Goal: Task Accomplishment & Management: Manage account settings

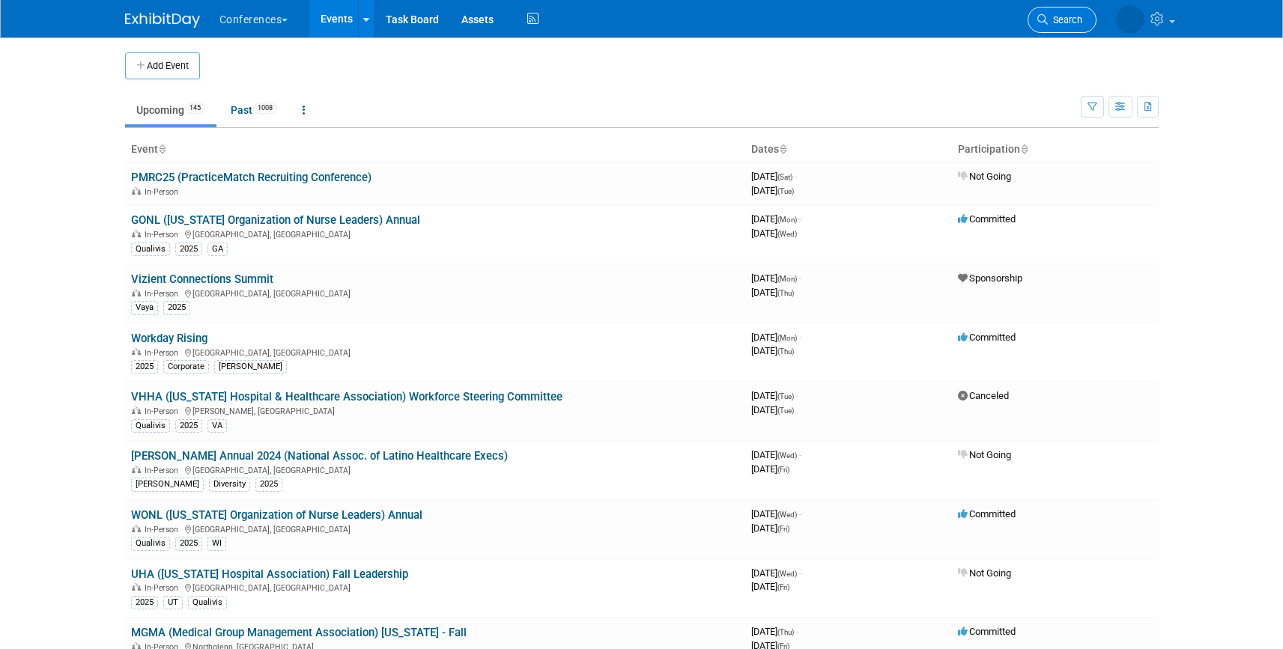
click at [1053, 26] on link "Search" at bounding box center [1062, 20] width 69 height 26
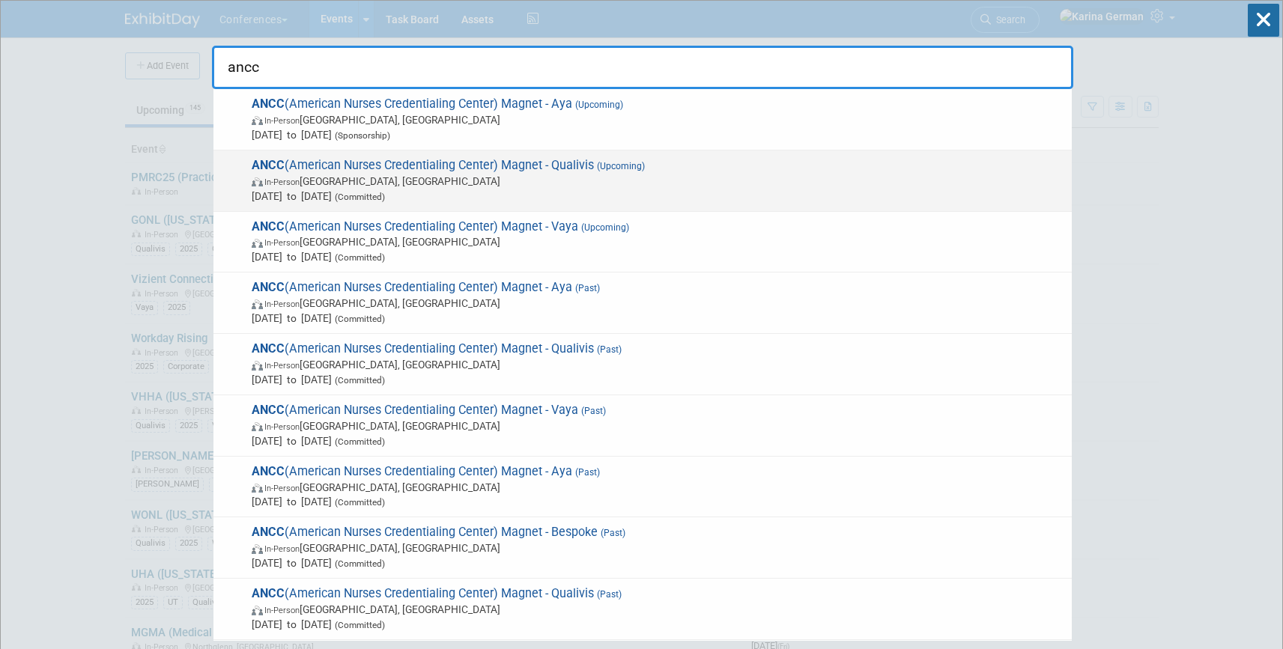
type input "ancc"
click at [489, 181] on span "In-Person Atlanta, GA" at bounding box center [658, 181] width 813 height 15
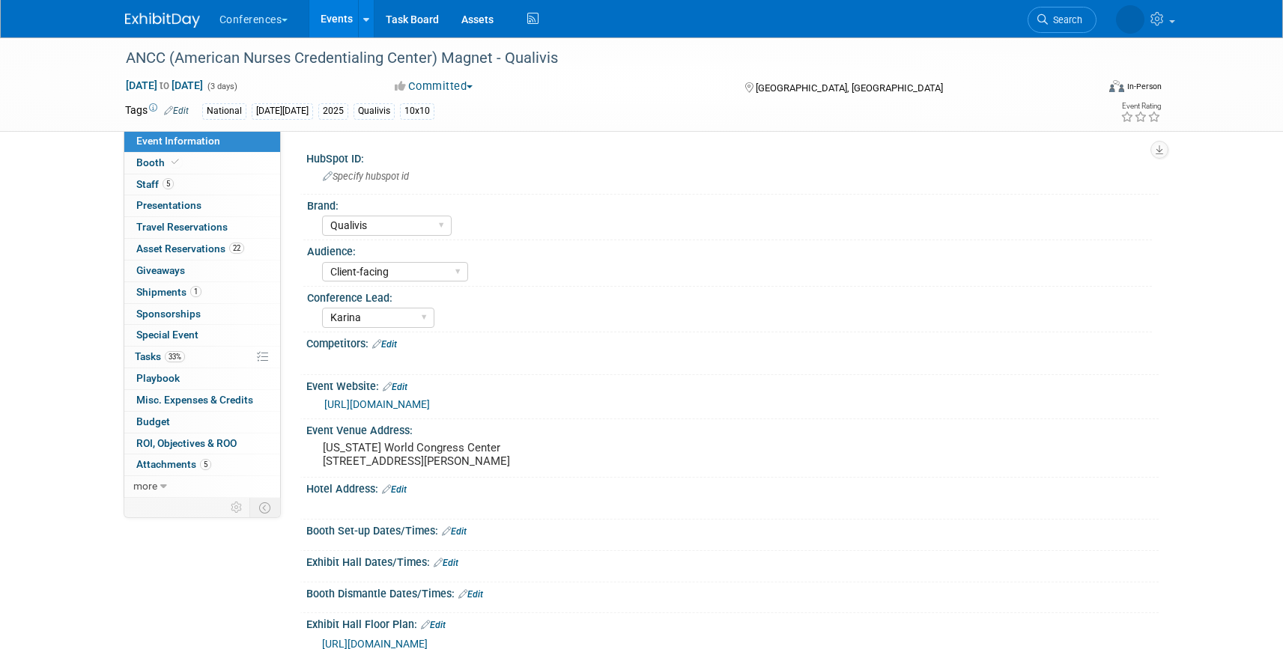
select select "Qualivis"
select select "Client-facing"
select select "Karina"
click at [211, 175] on link "5 Staff 5" at bounding box center [202, 185] width 156 height 21
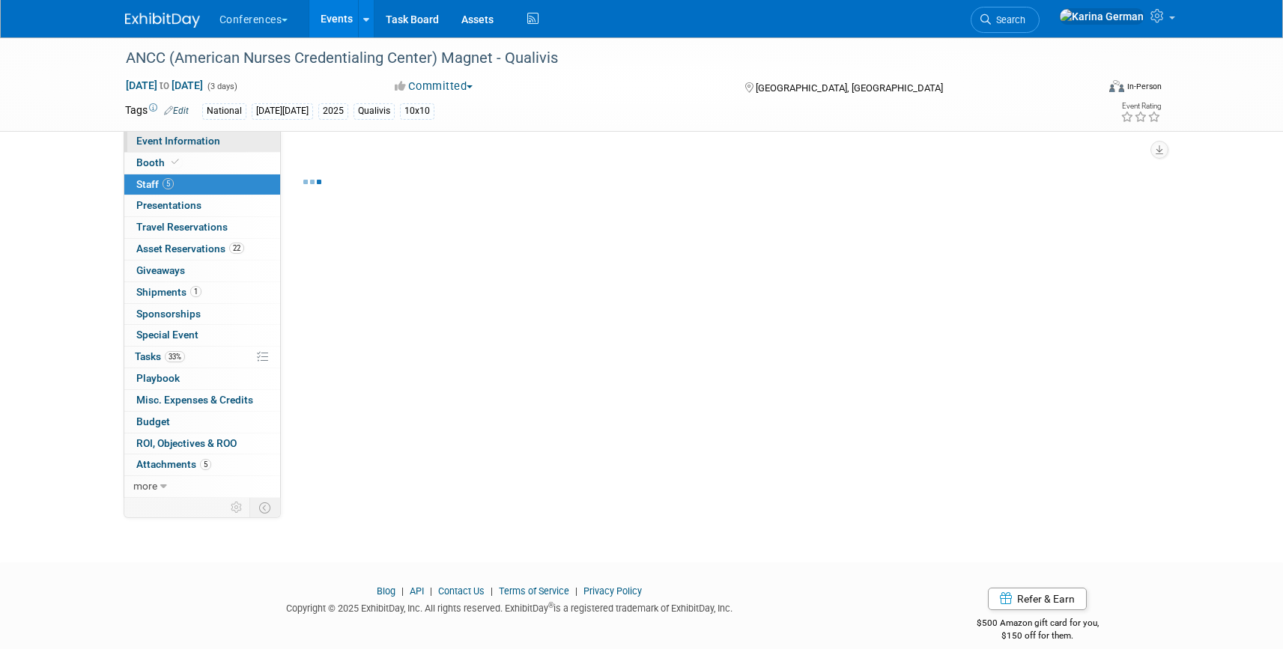
click at [208, 144] on span "Event Information" at bounding box center [178, 141] width 84 height 12
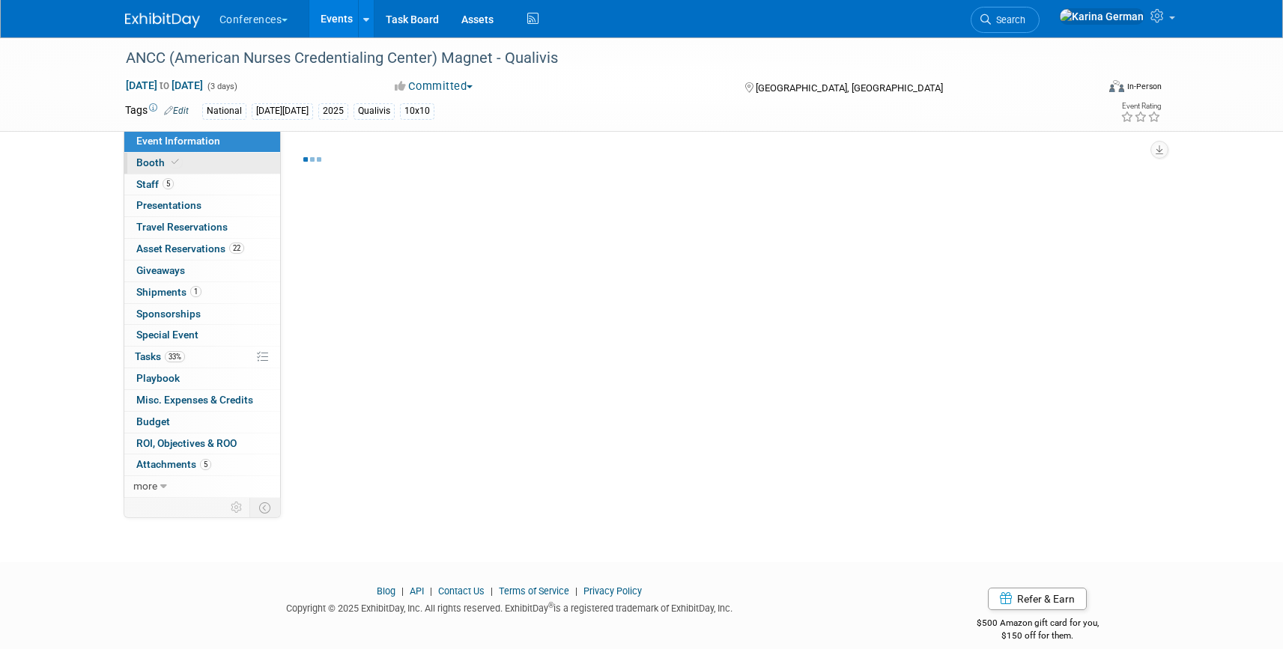
click at [207, 158] on link "Booth" at bounding box center [202, 163] width 156 height 21
select select "10'x10'"
select select "Yes"
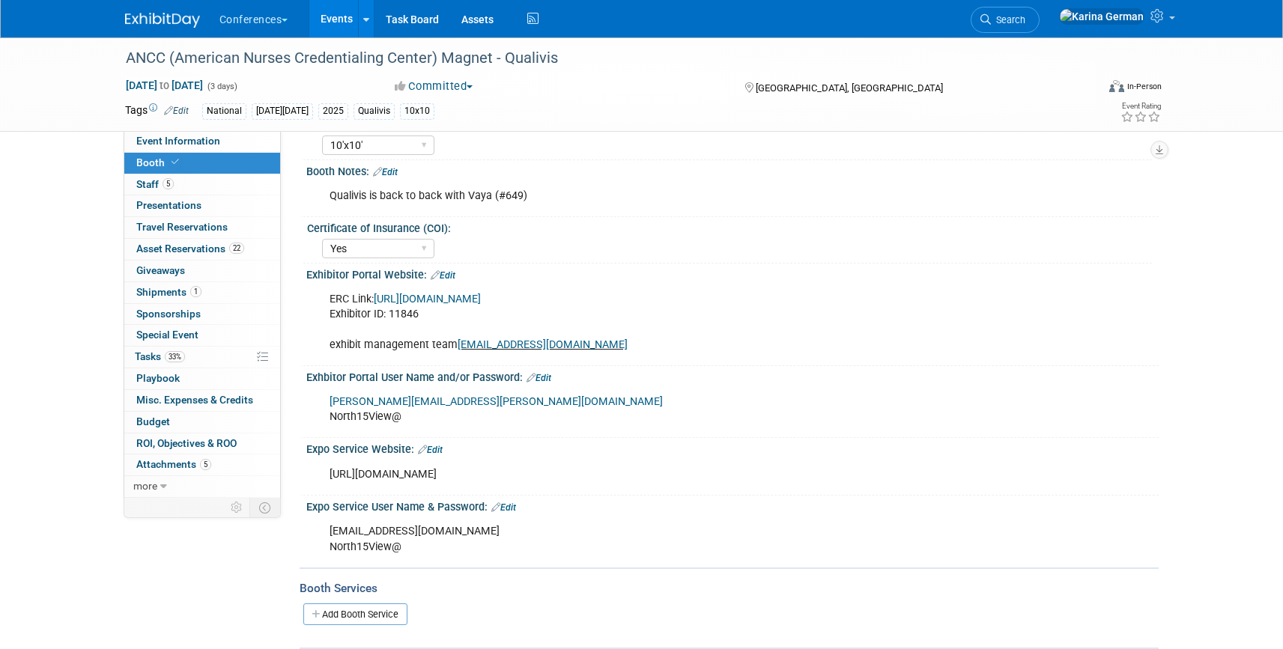
scroll to position [171, 0]
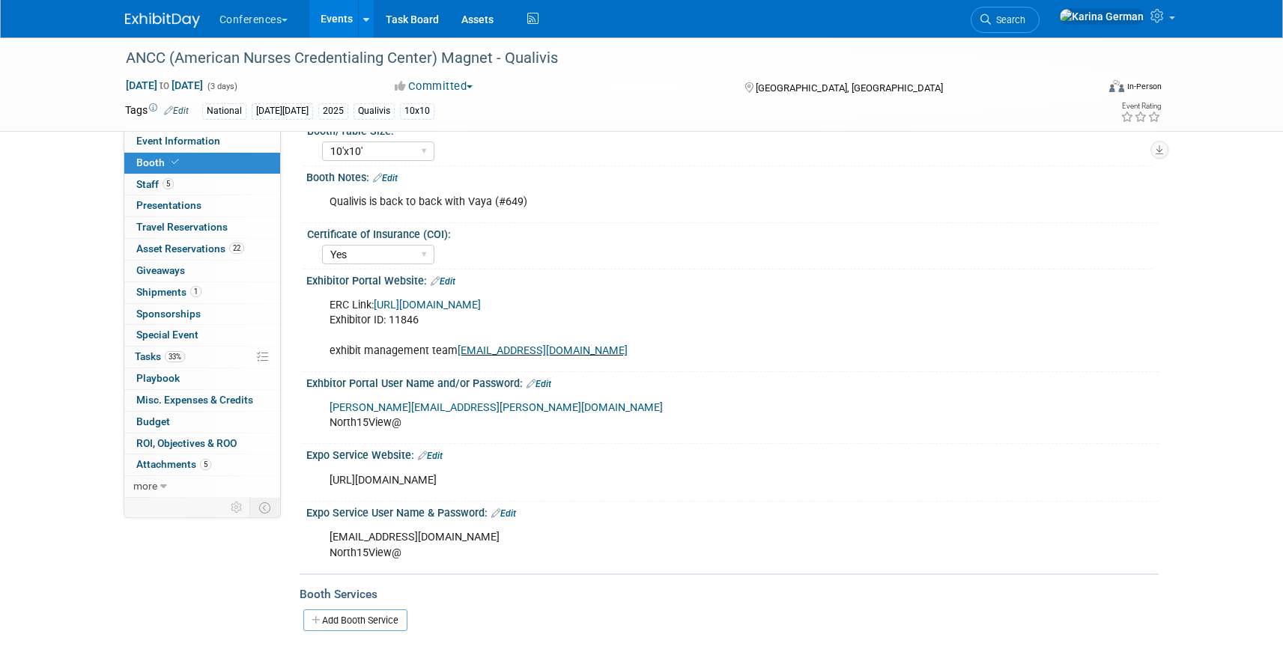
click at [478, 483] on div "[URL][DOMAIN_NAME]" at bounding box center [656, 481] width 675 height 30
copy div "[URL][DOMAIN_NAME]"
drag, startPoint x: 470, startPoint y: 540, endPoint x: 293, endPoint y: 536, distance: 177.6
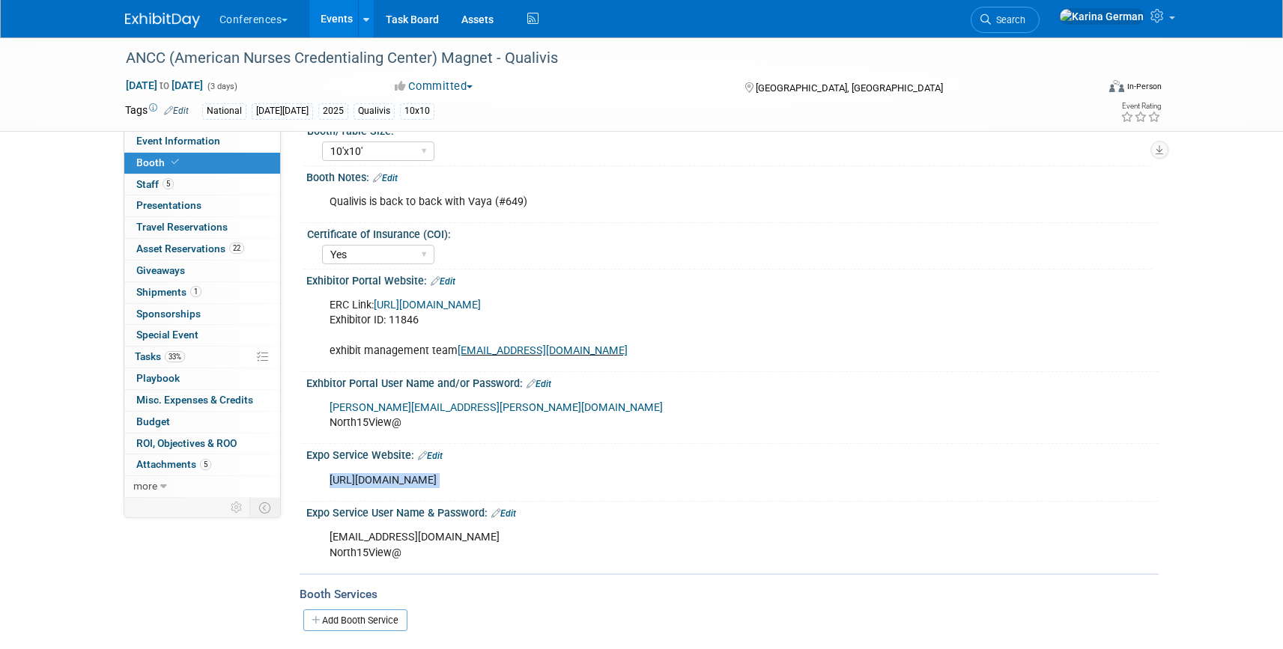
click at [293, 536] on div "Event Information Event Info Booth Booth 5 Staff 5 Staff 0 Presentations 0 Pres…" at bounding box center [642, 261] width 1056 height 789
click at [469, 545] on div "[EMAIL_ADDRESS][DOMAIN_NAME] North15View@" at bounding box center [656, 545] width 675 height 45
drag, startPoint x: 469, startPoint y: 539, endPoint x: 328, endPoint y: 538, distance: 140.8
click at [328, 538] on div "[EMAIL_ADDRESS][DOMAIN_NAME] North15View@" at bounding box center [656, 545] width 675 height 45
copy div "[EMAIL_ADDRESS][DOMAIN_NAME]"
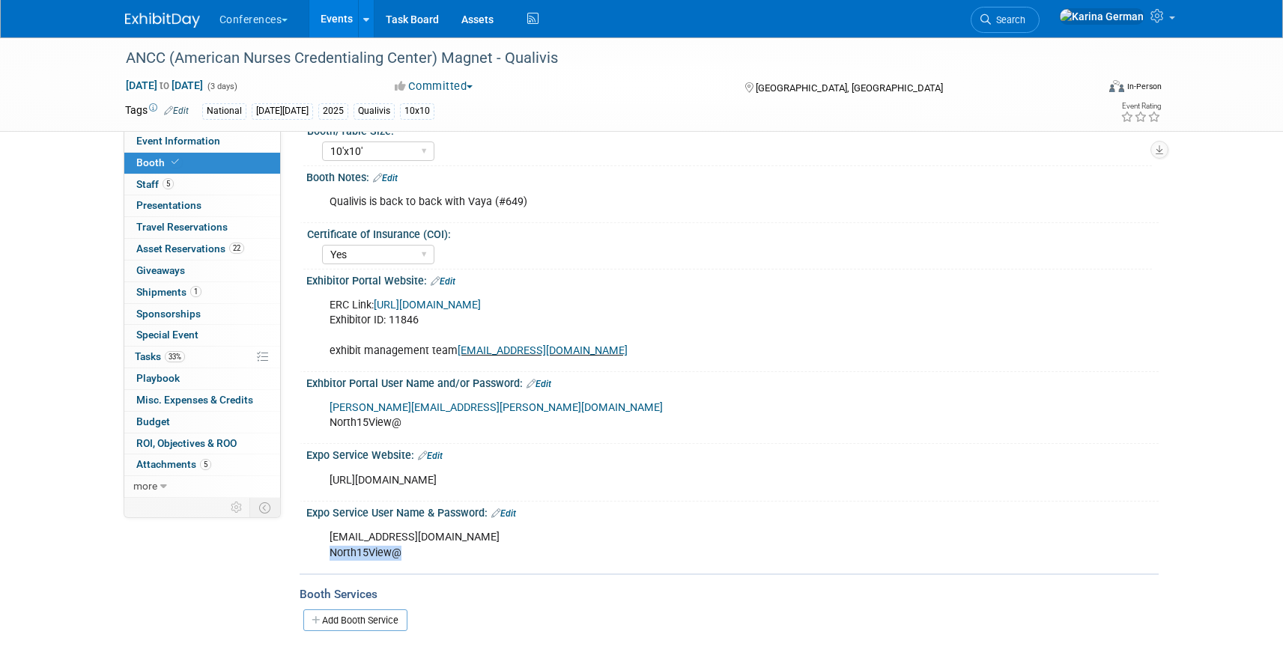
drag, startPoint x: 405, startPoint y: 554, endPoint x: 327, endPoint y: 557, distance: 77.9
click at [327, 557] on div "[EMAIL_ADDRESS][DOMAIN_NAME] North15View@" at bounding box center [656, 545] width 675 height 45
copy div "North15View@"
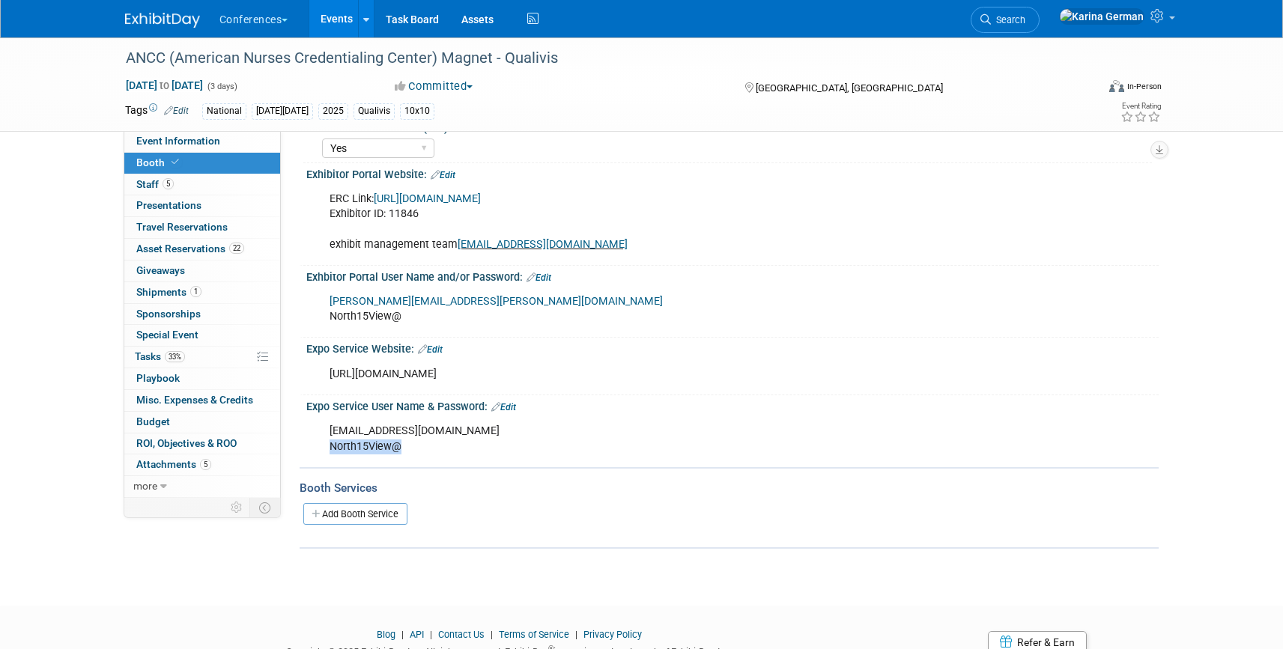
scroll to position [337, 0]
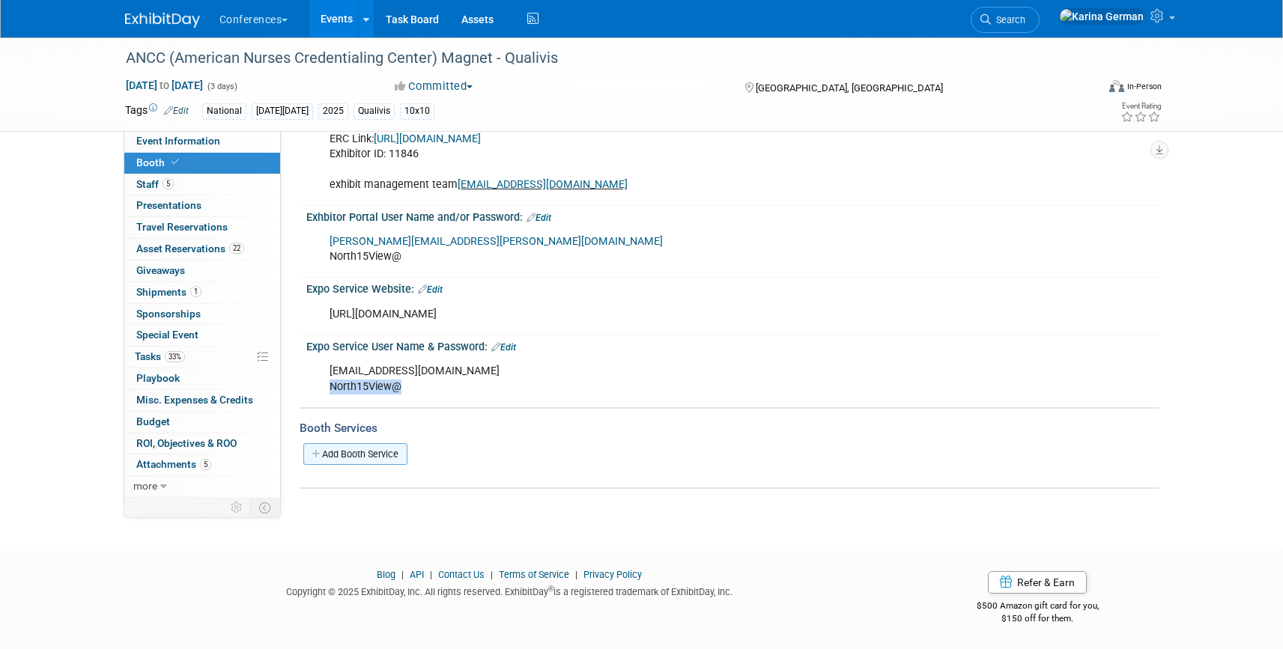
click at [363, 449] on link "Add Booth Service" at bounding box center [355, 454] width 104 height 22
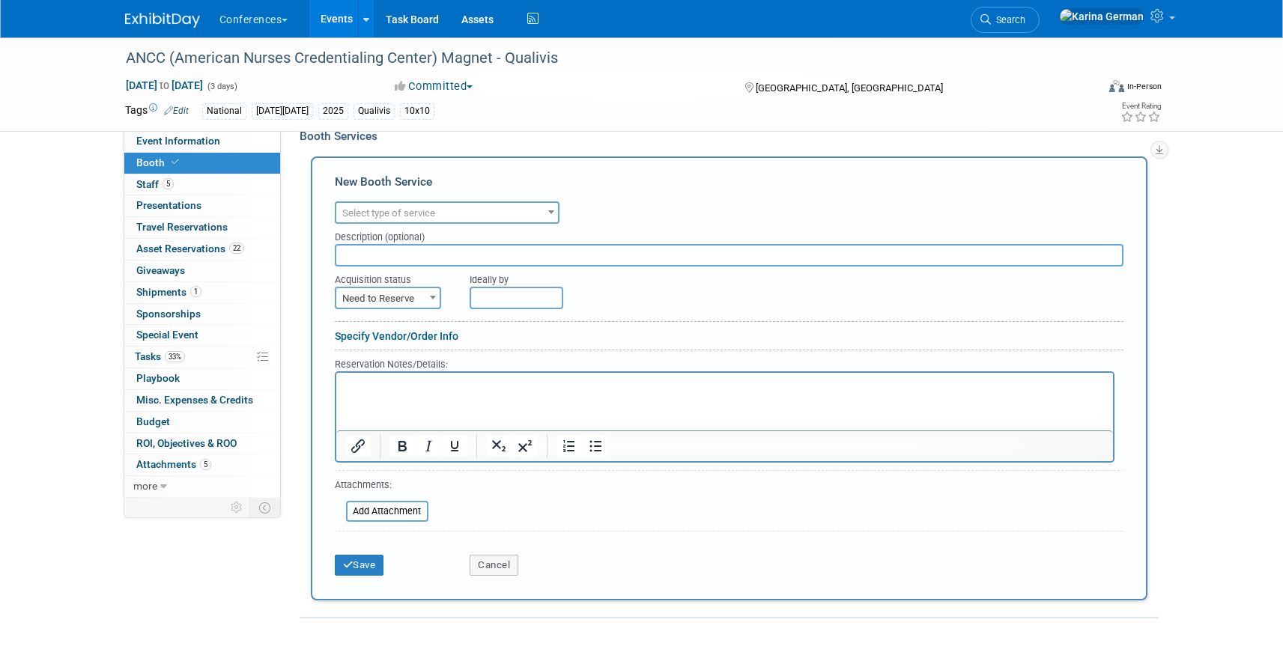
scroll to position [581, 0]
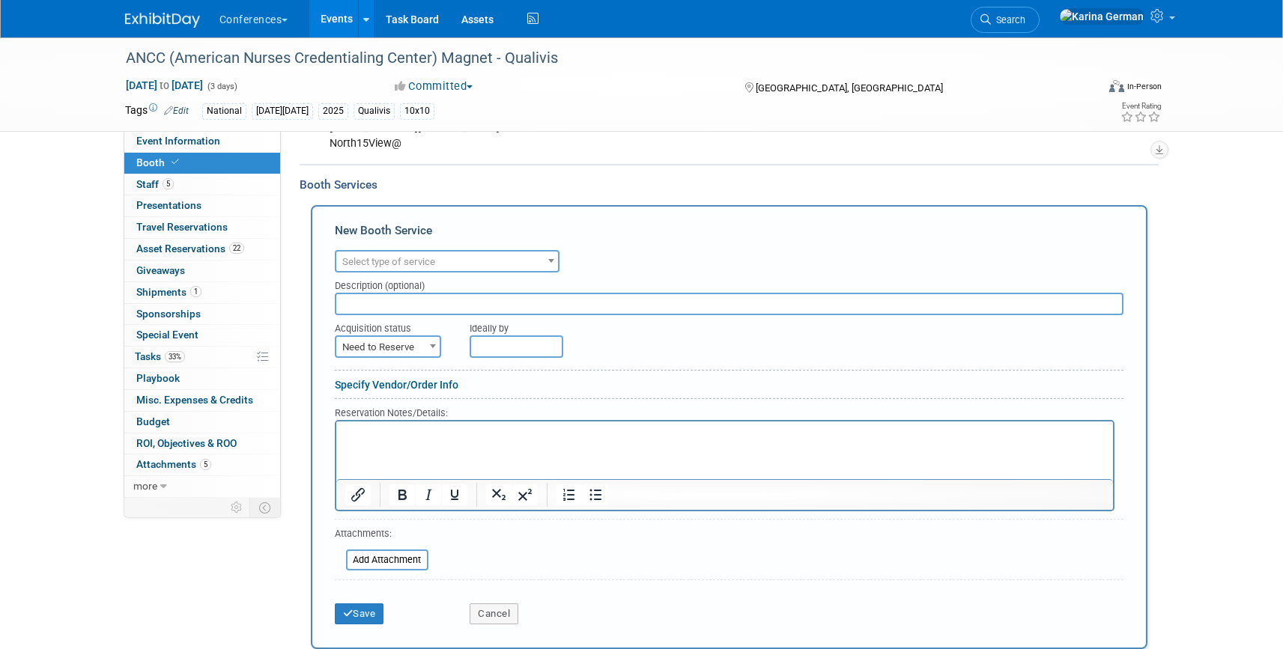
click at [435, 259] on span "Select type of service" at bounding box center [388, 261] width 93 height 11
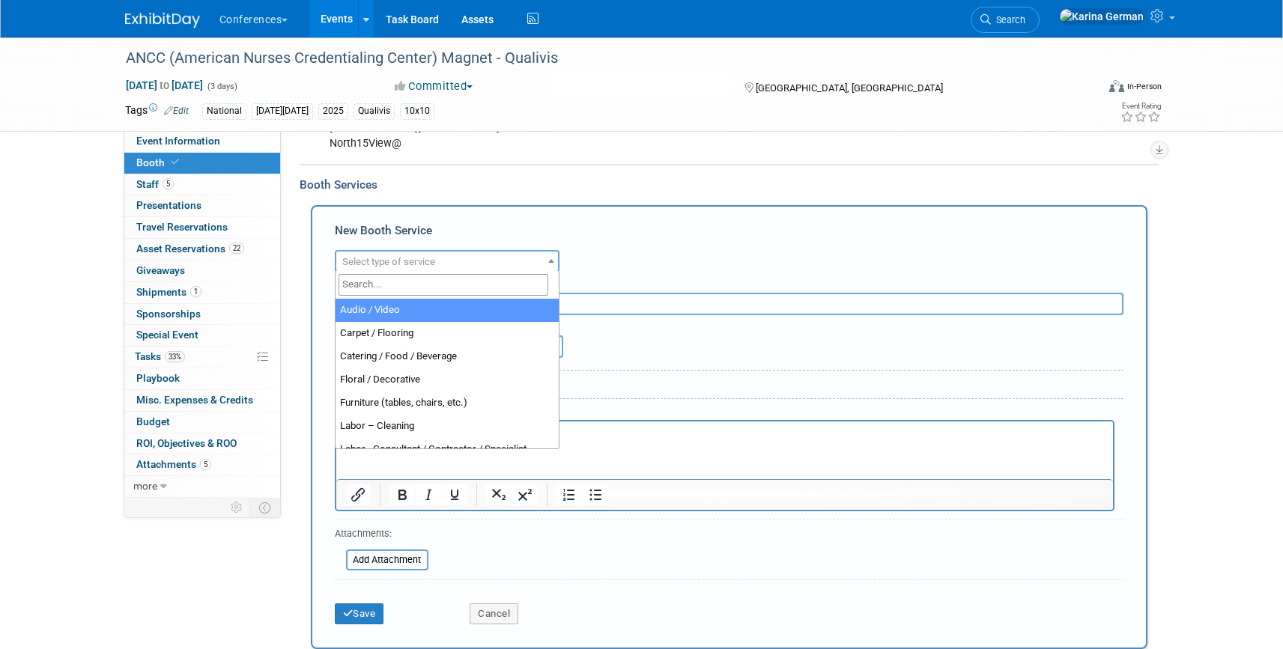
click at [420, 278] on input "search" at bounding box center [444, 285] width 210 height 22
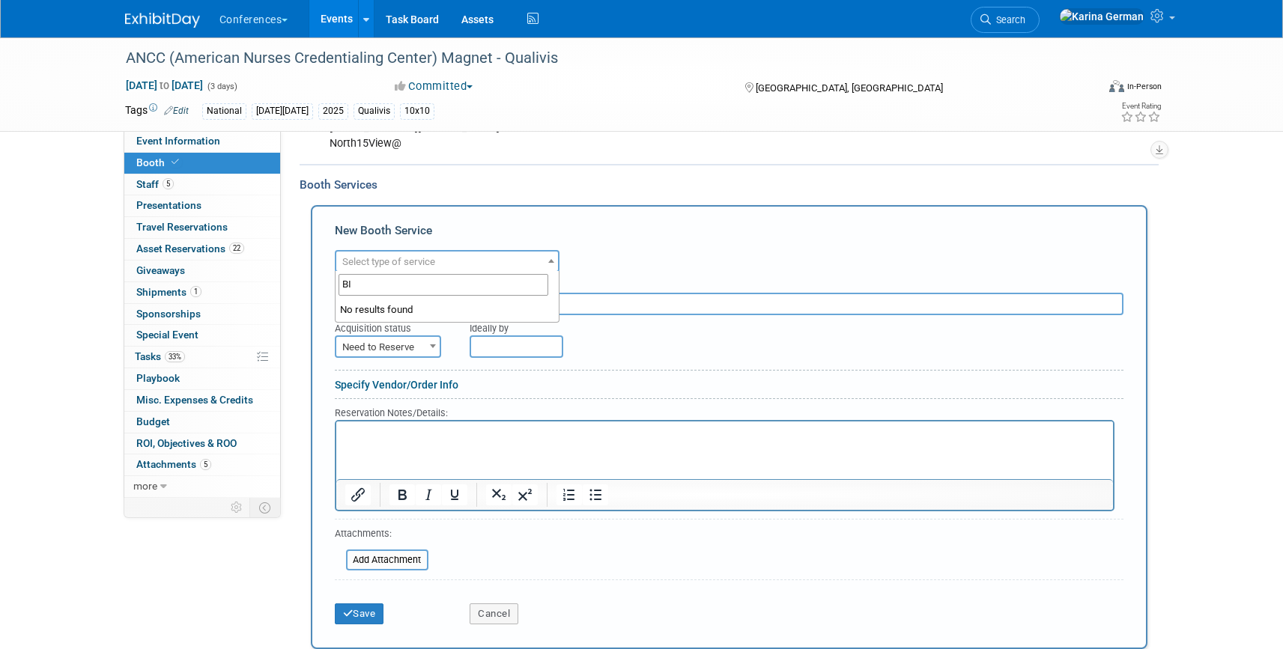
type input "B"
type input "MA"
select select "10"
click at [412, 441] on html at bounding box center [724, 431] width 777 height 20
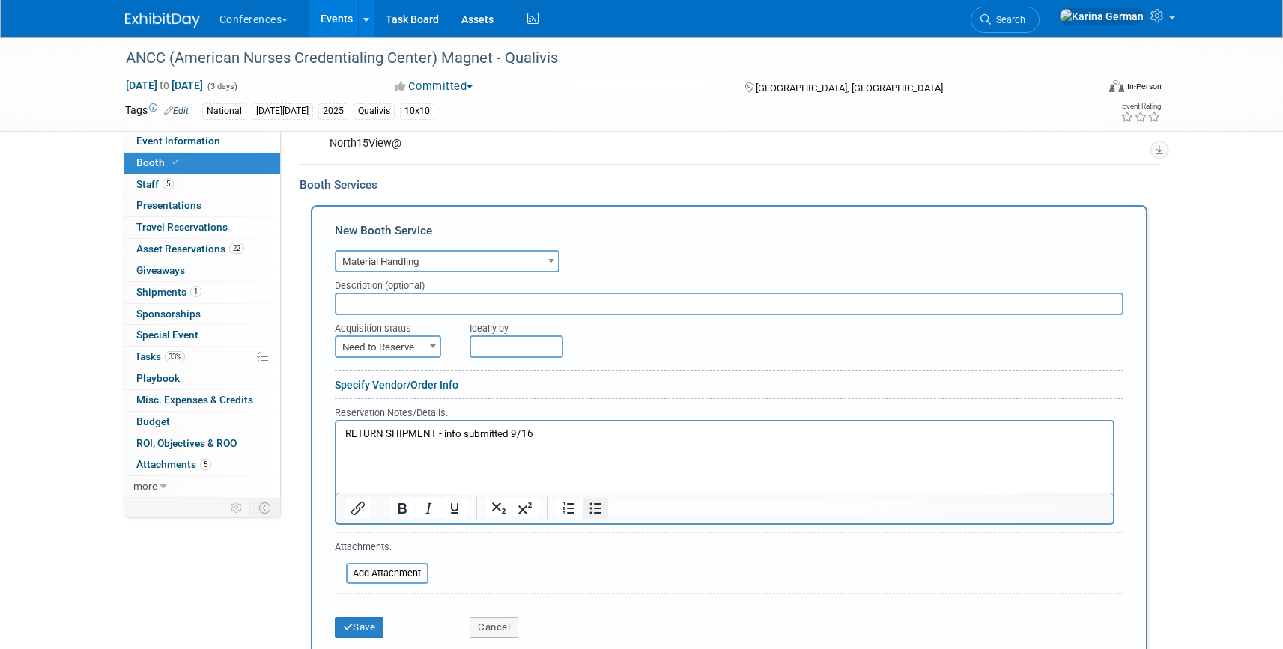
click at [599, 506] on icon "Bullet list" at bounding box center [596, 509] width 18 height 18
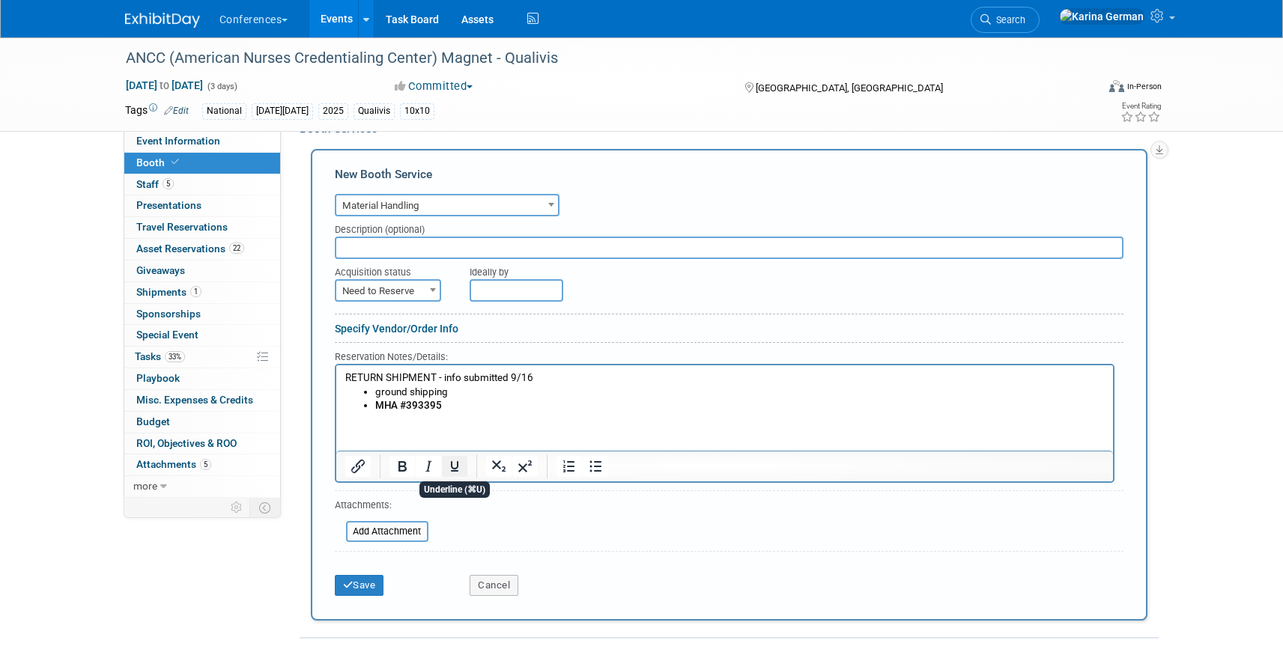
scroll to position [638, 0]
click at [380, 284] on span "Need to Reserve" at bounding box center [387, 289] width 103 height 21
select select "2"
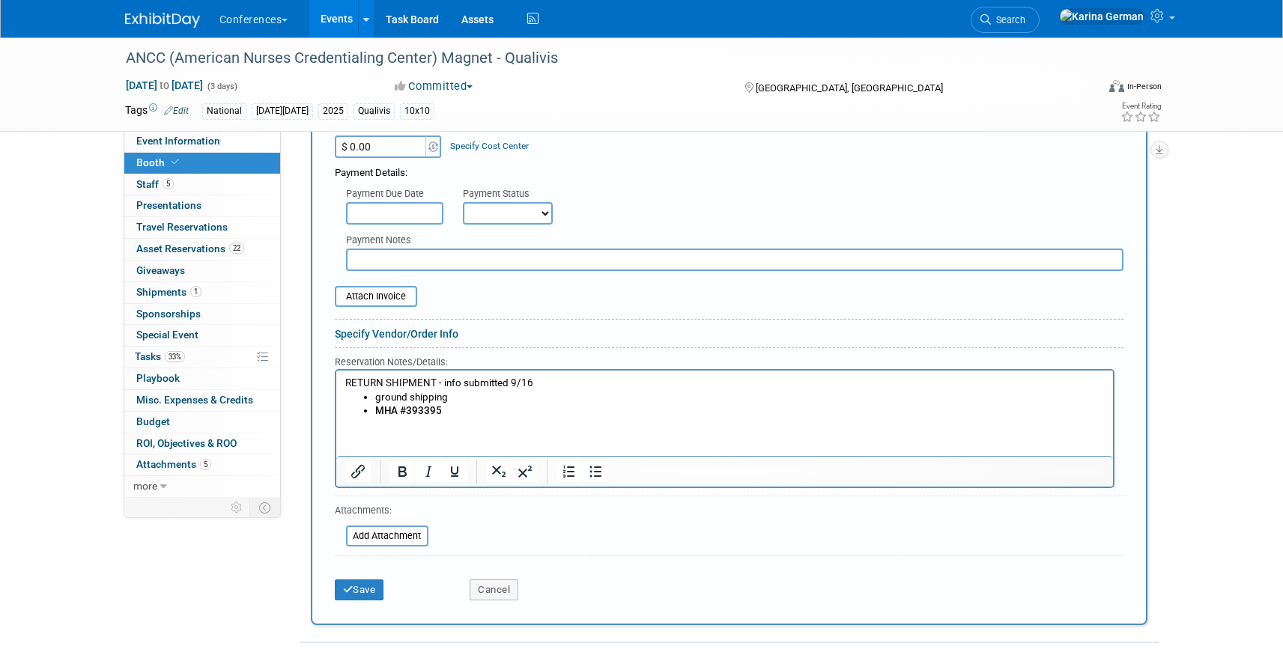
scroll to position [851, 0]
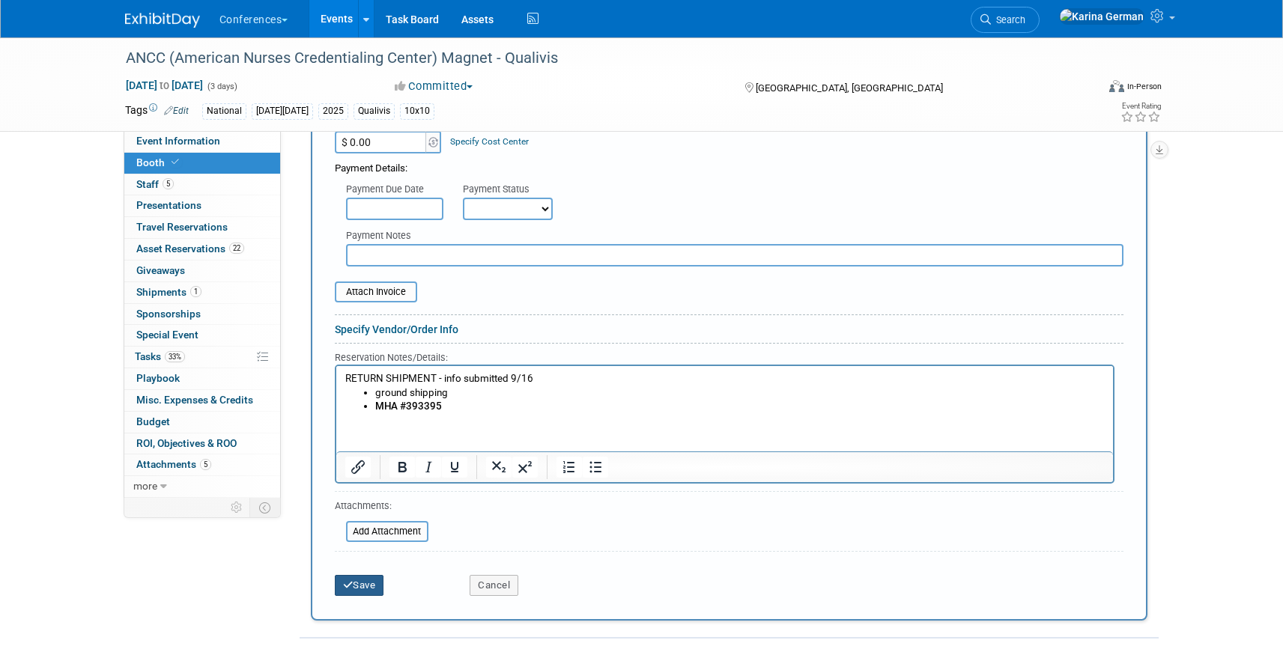
click at [362, 593] on button "Save" at bounding box center [359, 585] width 49 height 21
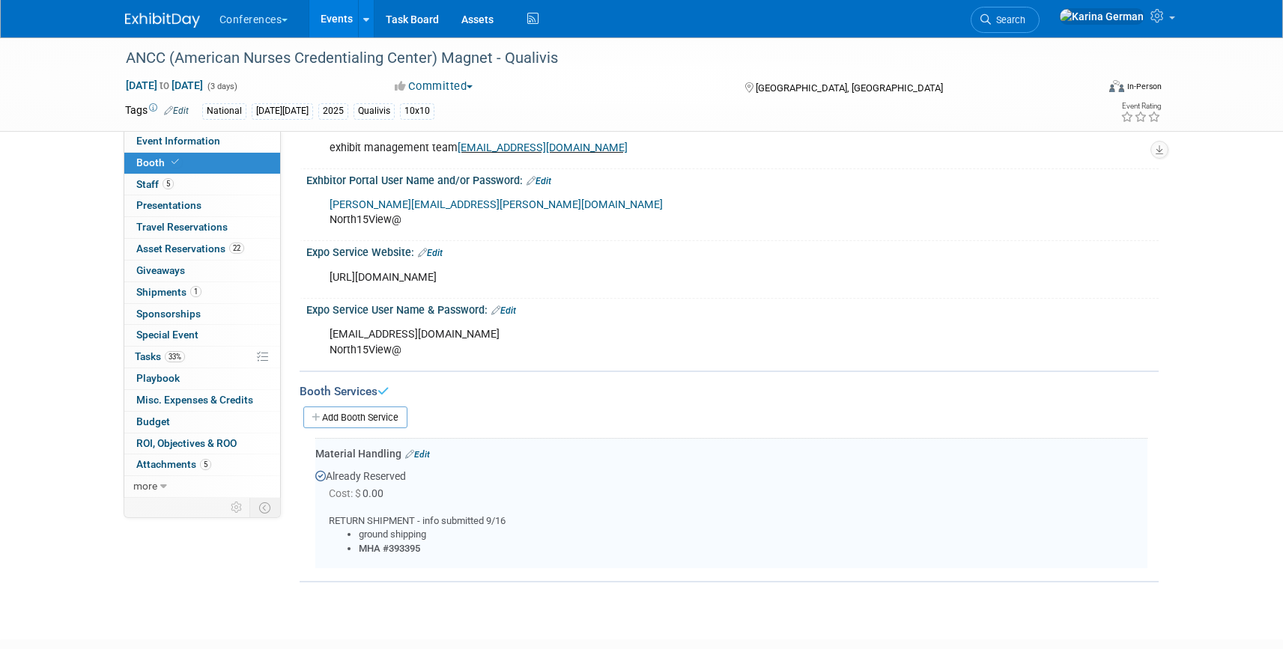
scroll to position [375, 0]
click at [425, 449] on link "Edit" at bounding box center [417, 454] width 25 height 10
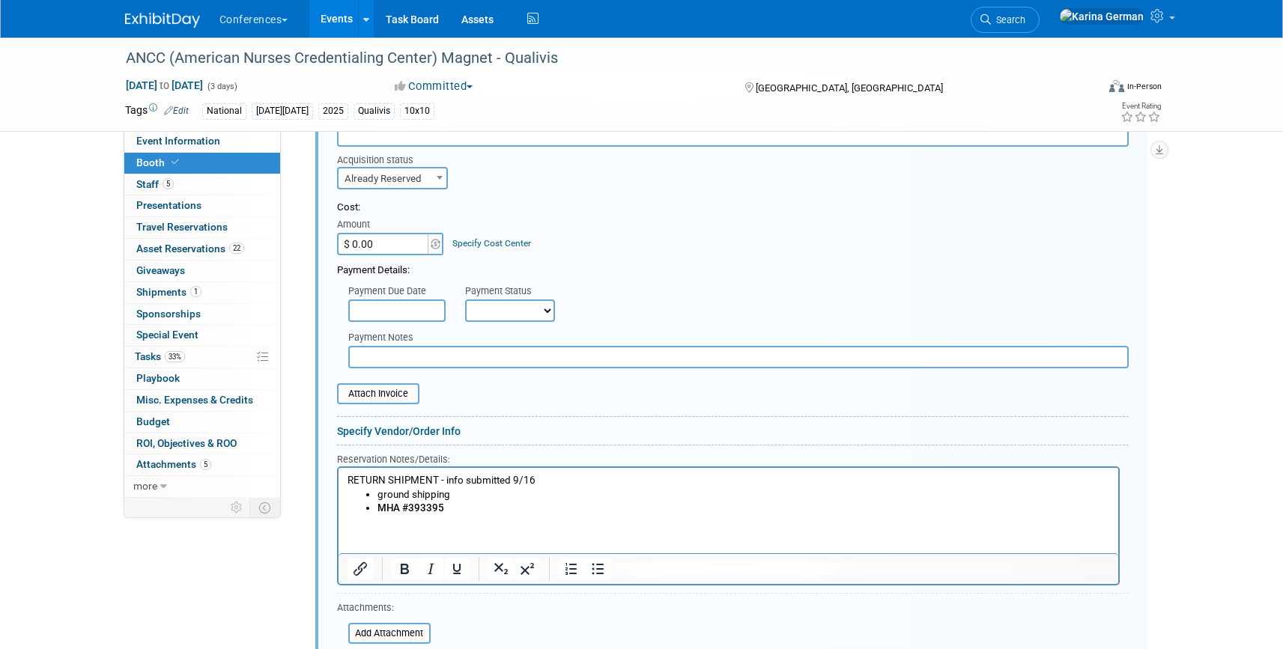
scroll to position [759, 0]
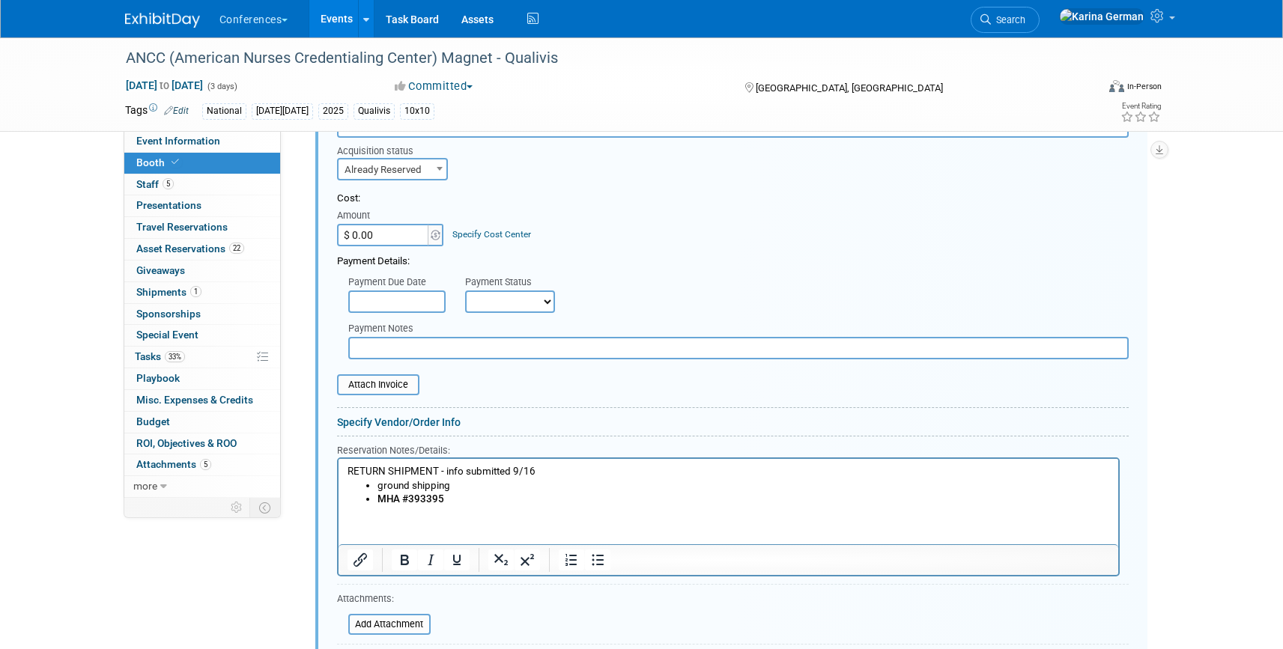
click at [453, 497] on li "MHA #393395" at bounding box center [743, 499] width 733 height 14
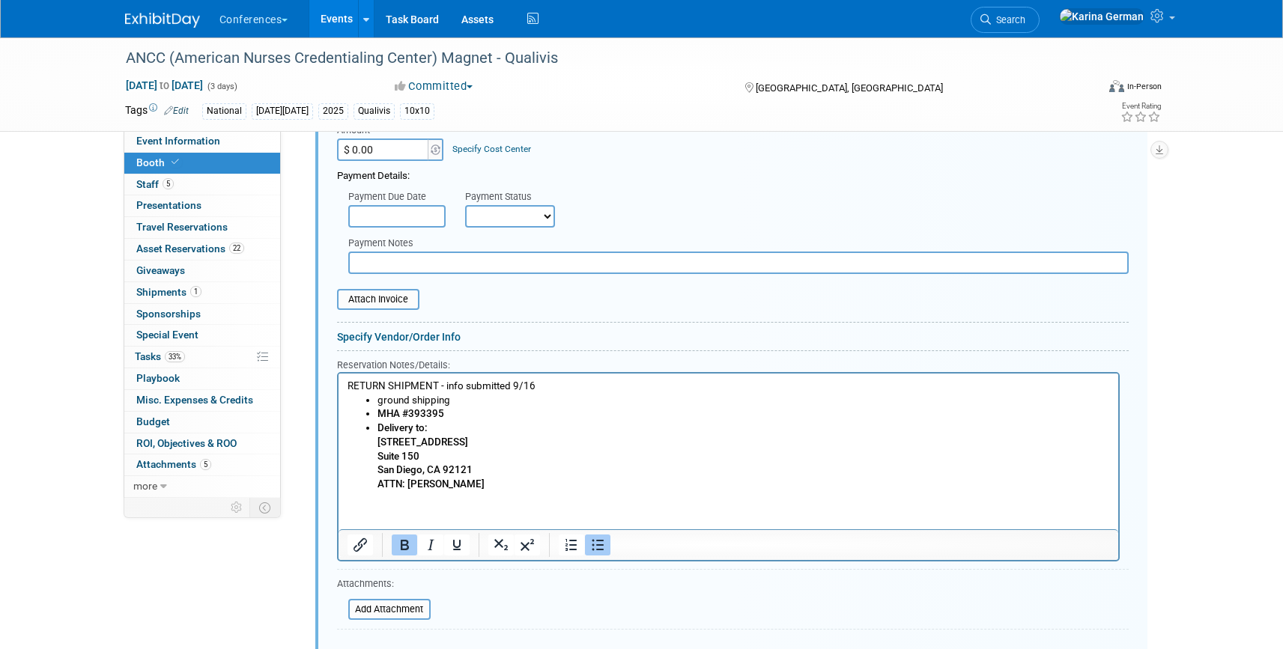
scroll to position [870, 0]
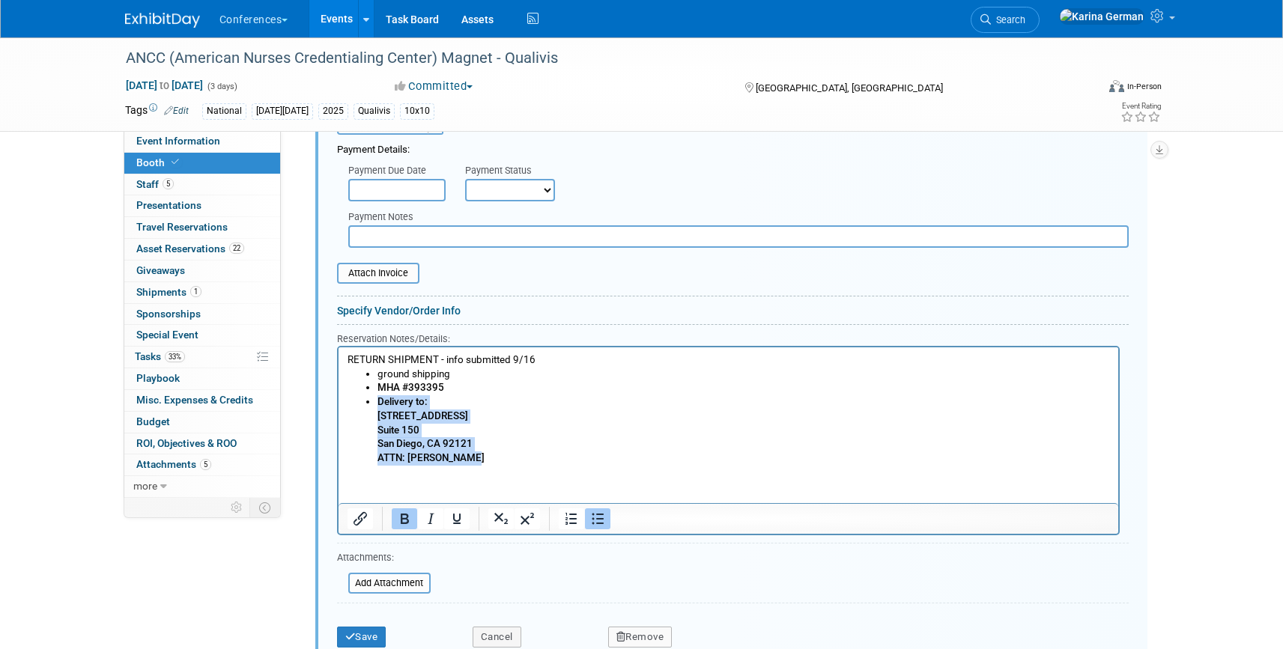
drag, startPoint x: 486, startPoint y: 458, endPoint x: 348, endPoint y: 403, distance: 149.0
click at [348, 403] on ul "ground shipping MHA #393395 Delivery to: [STREET_ADDRESS]﻿ ATTN: [PERSON_NAME]" at bounding box center [728, 416] width 763 height 98
click at [400, 520] on icon "Bold" at bounding box center [405, 519] width 18 height 18
click at [483, 449] on li "Delivery to: [STREET_ADDRESS]﻿ ATTN: [PERSON_NAME]" at bounding box center [743, 430] width 733 height 70
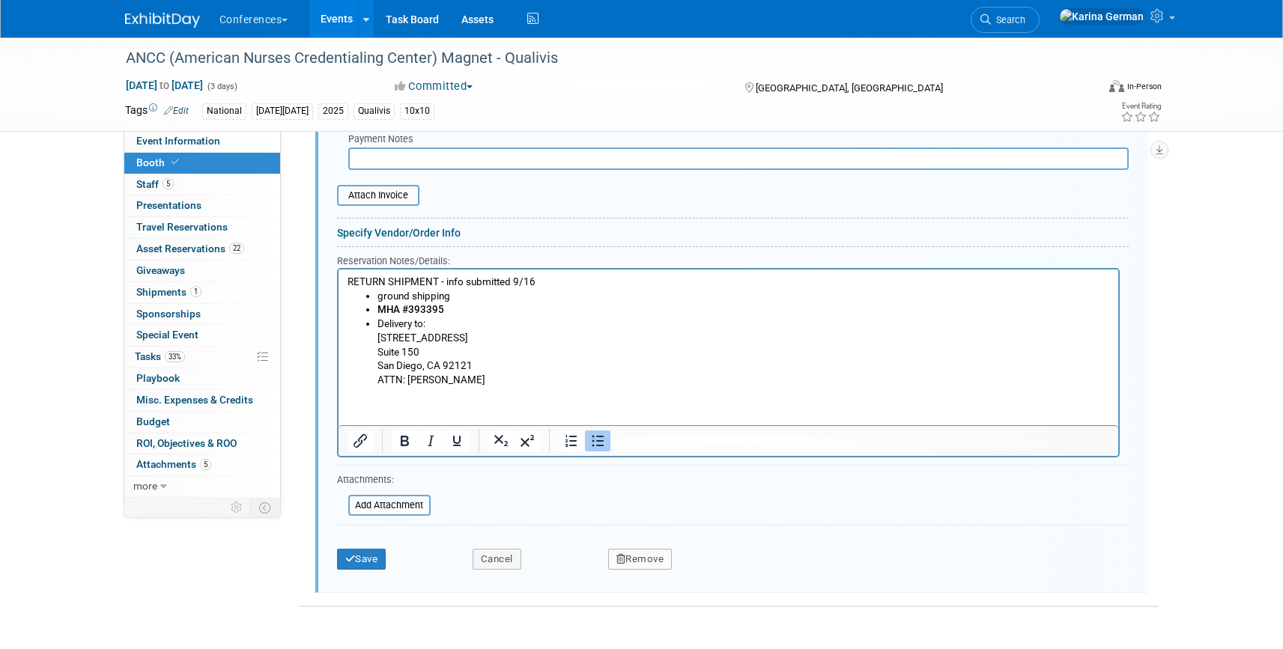
scroll to position [963, 0]
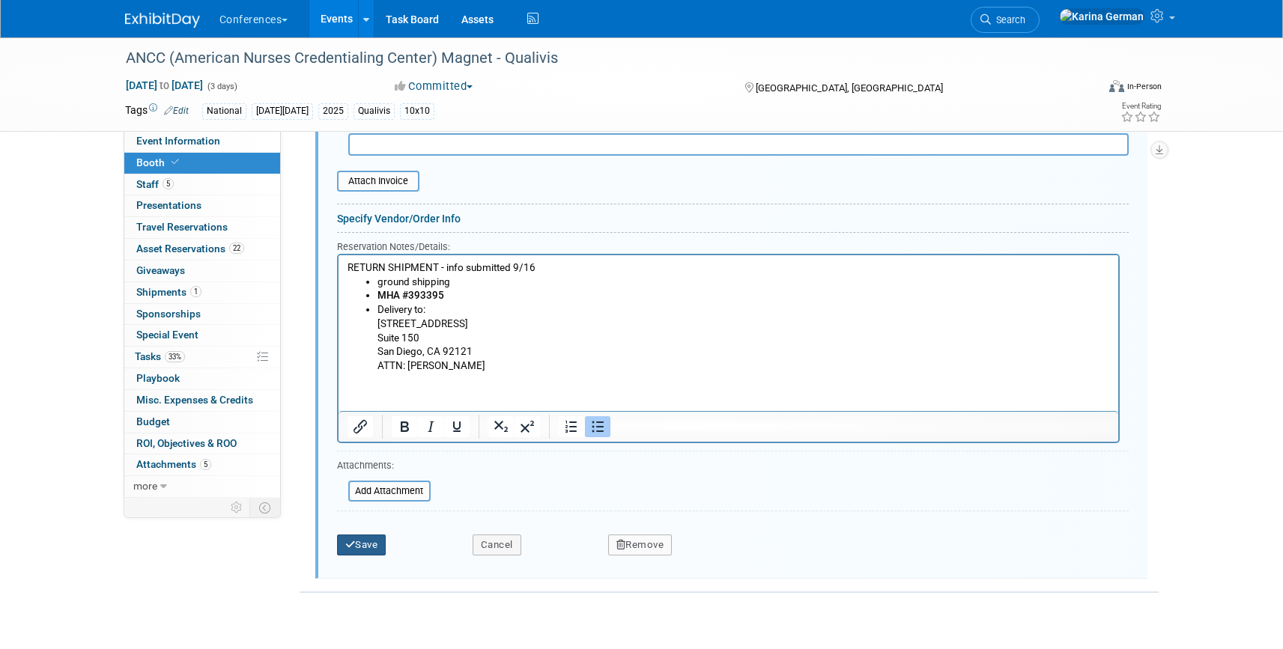
click at [378, 550] on button "Save" at bounding box center [361, 545] width 49 height 21
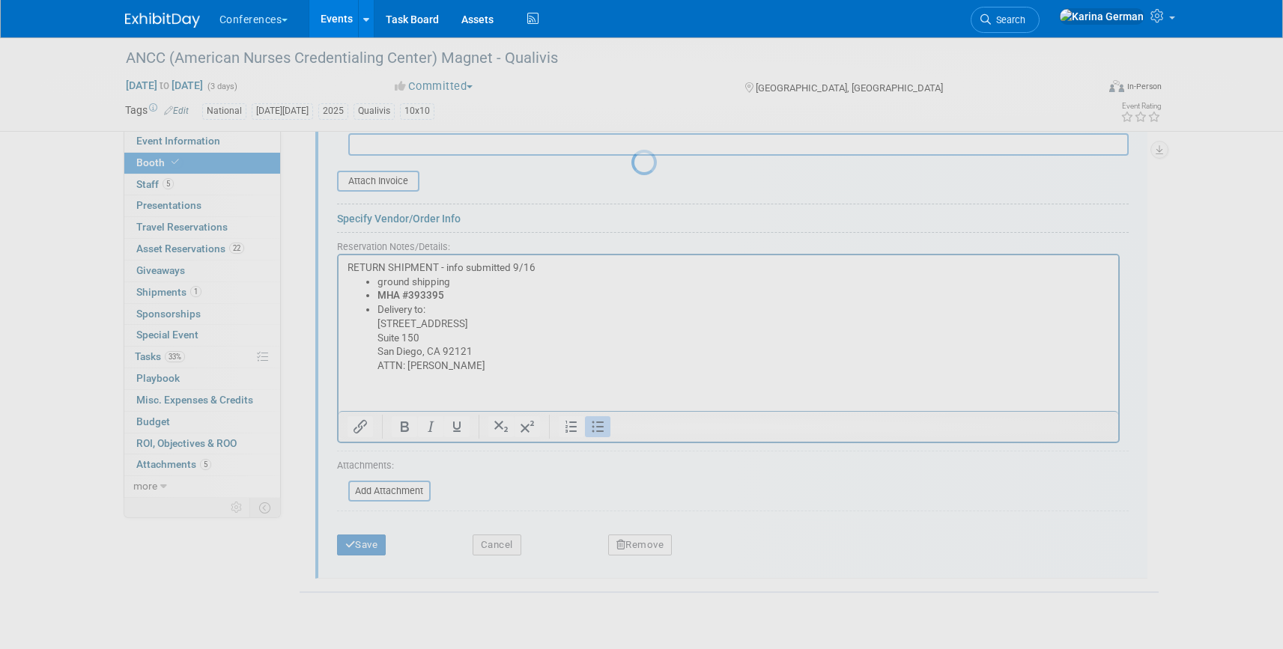
scroll to position [482, 0]
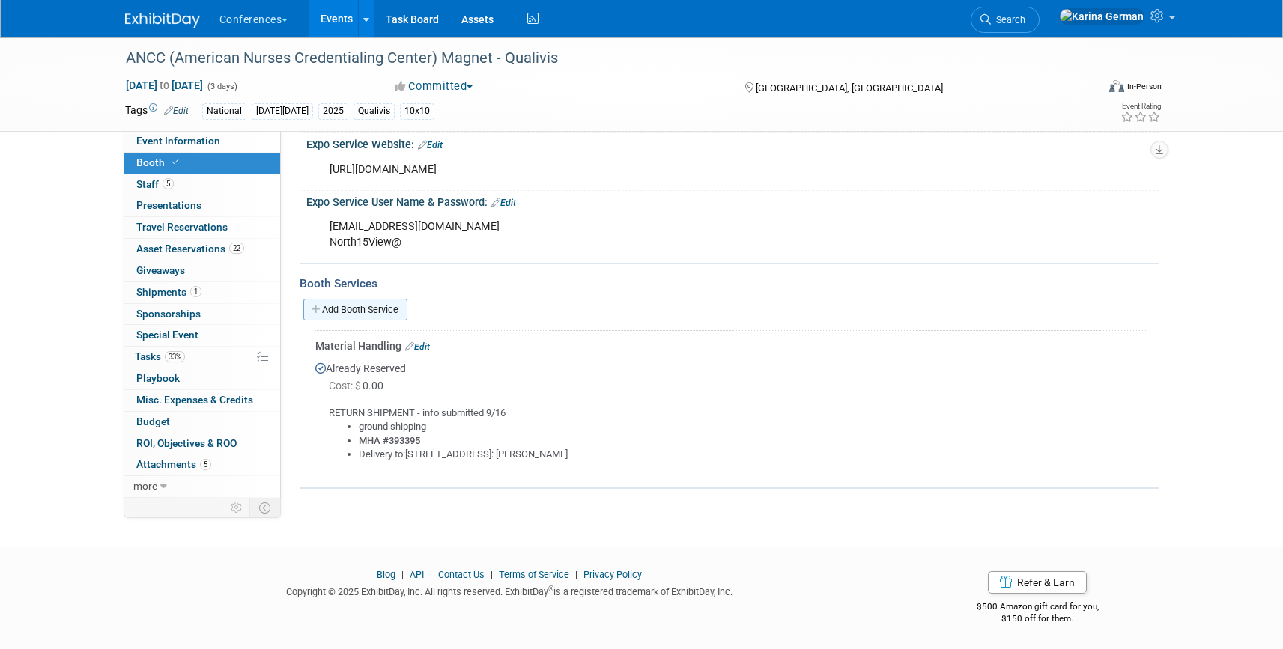
click at [374, 316] on link "Add Booth Service" at bounding box center [355, 310] width 104 height 22
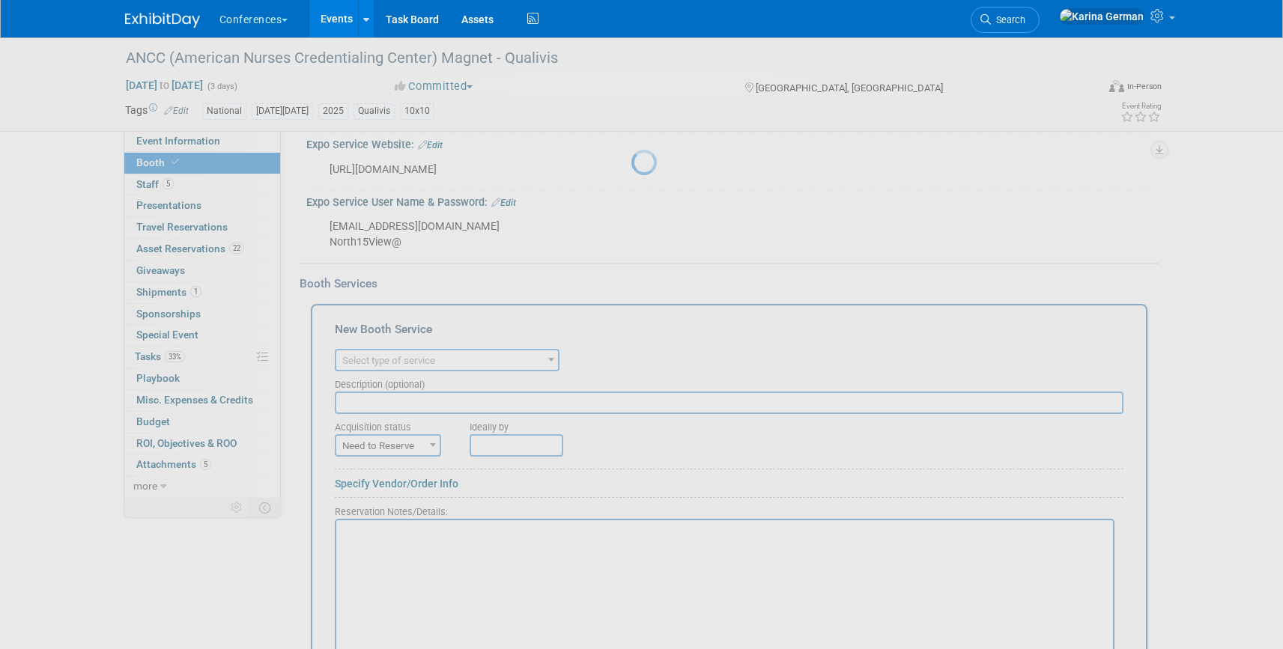
scroll to position [0, 0]
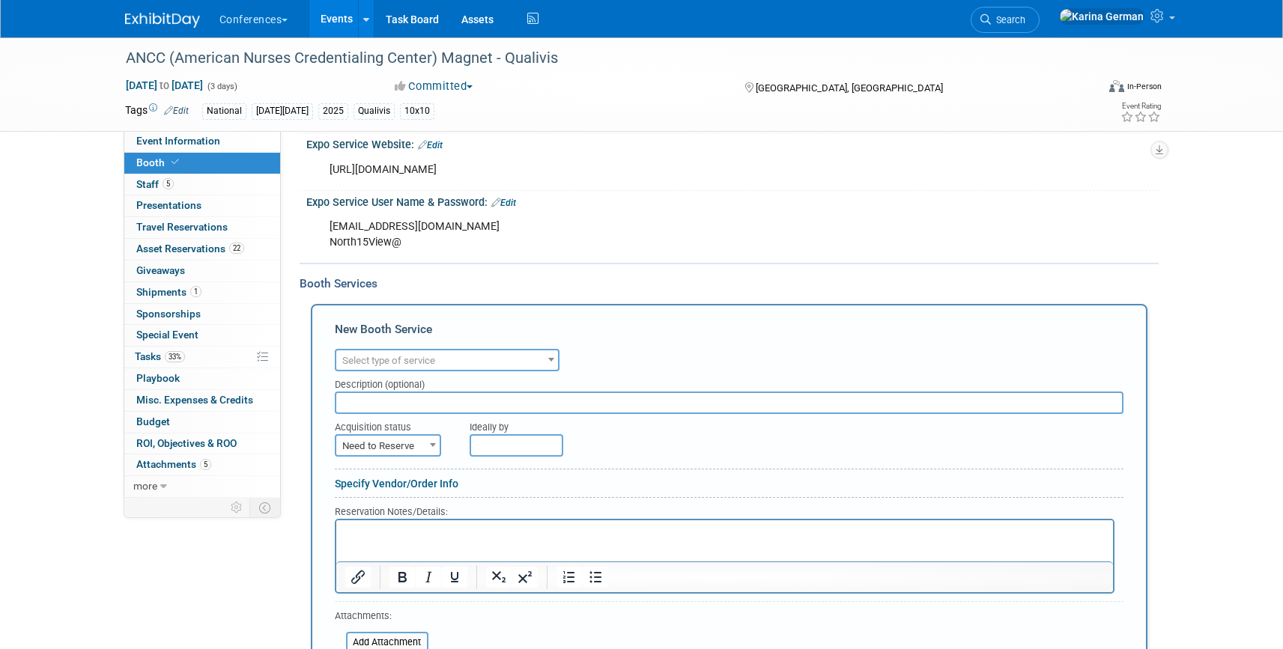
click at [402, 372] on div "Description (optional)" at bounding box center [729, 382] width 789 height 20
click at [412, 362] on span "Select type of service" at bounding box center [388, 360] width 93 height 11
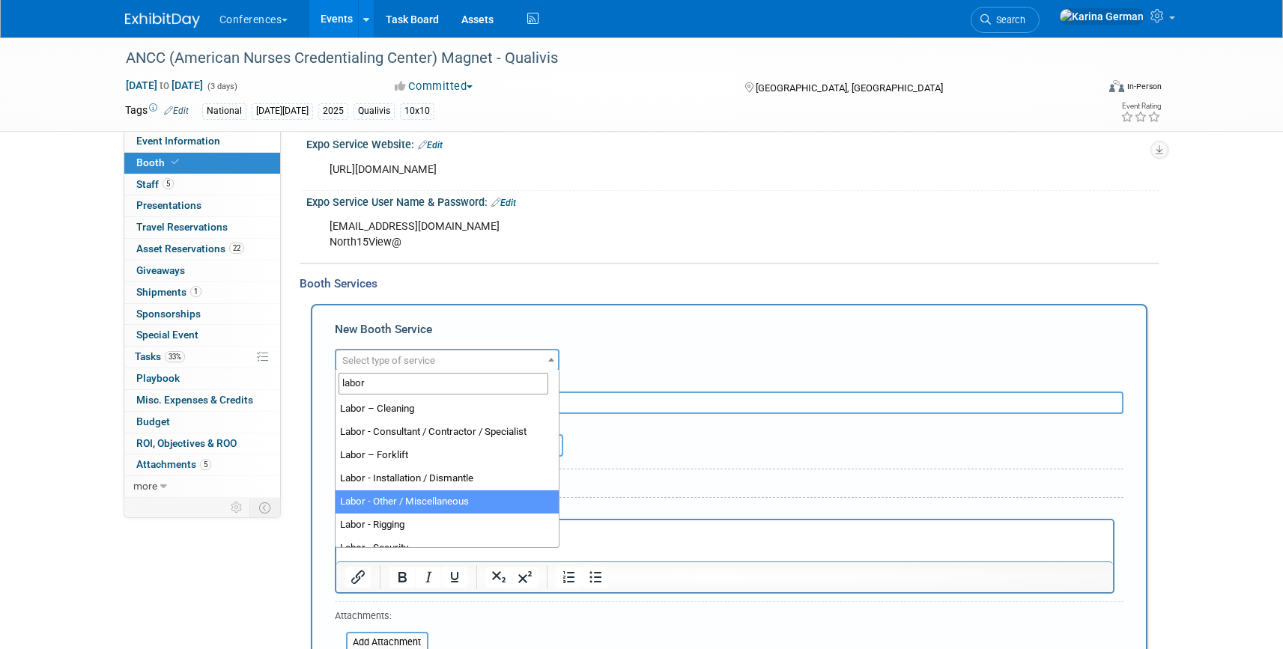
scroll to position [3, 0]
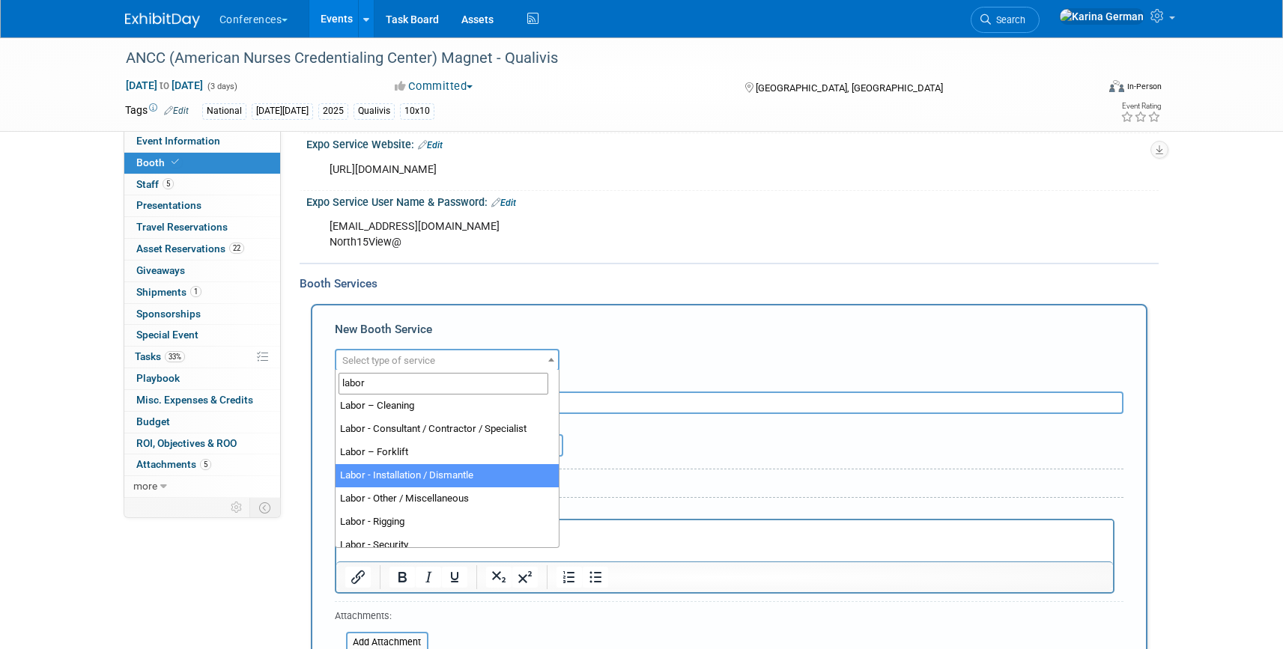
type input "labor"
select select "11"
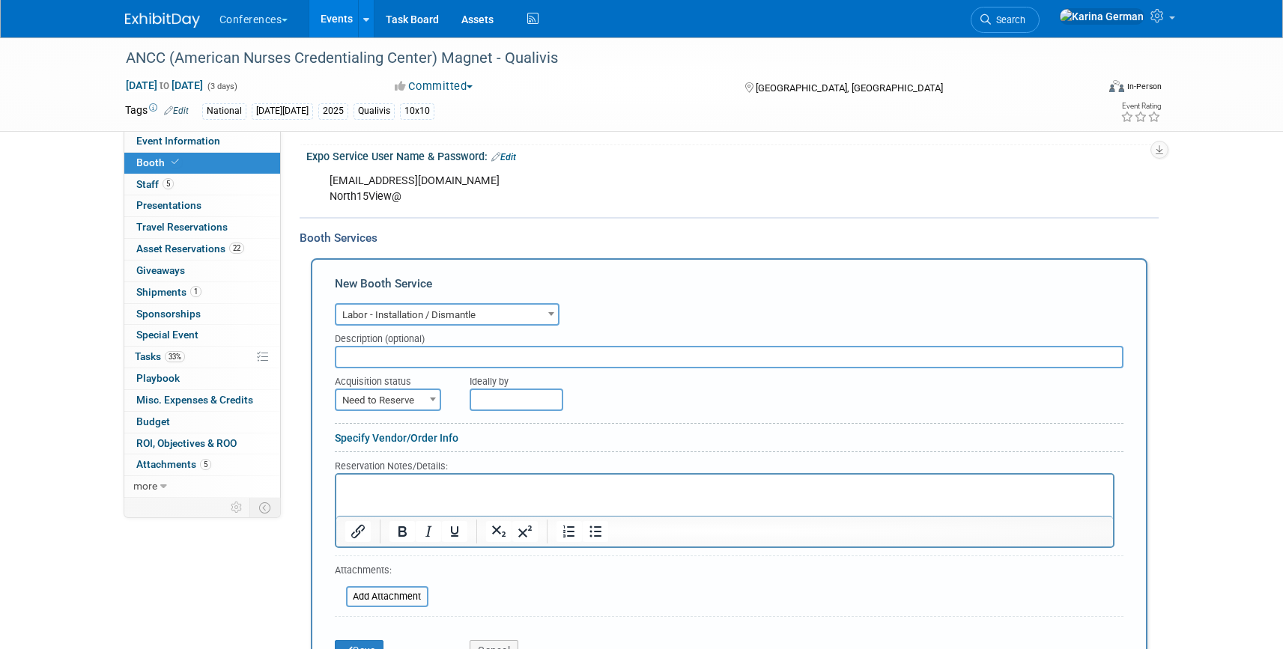
scroll to position [539, 0]
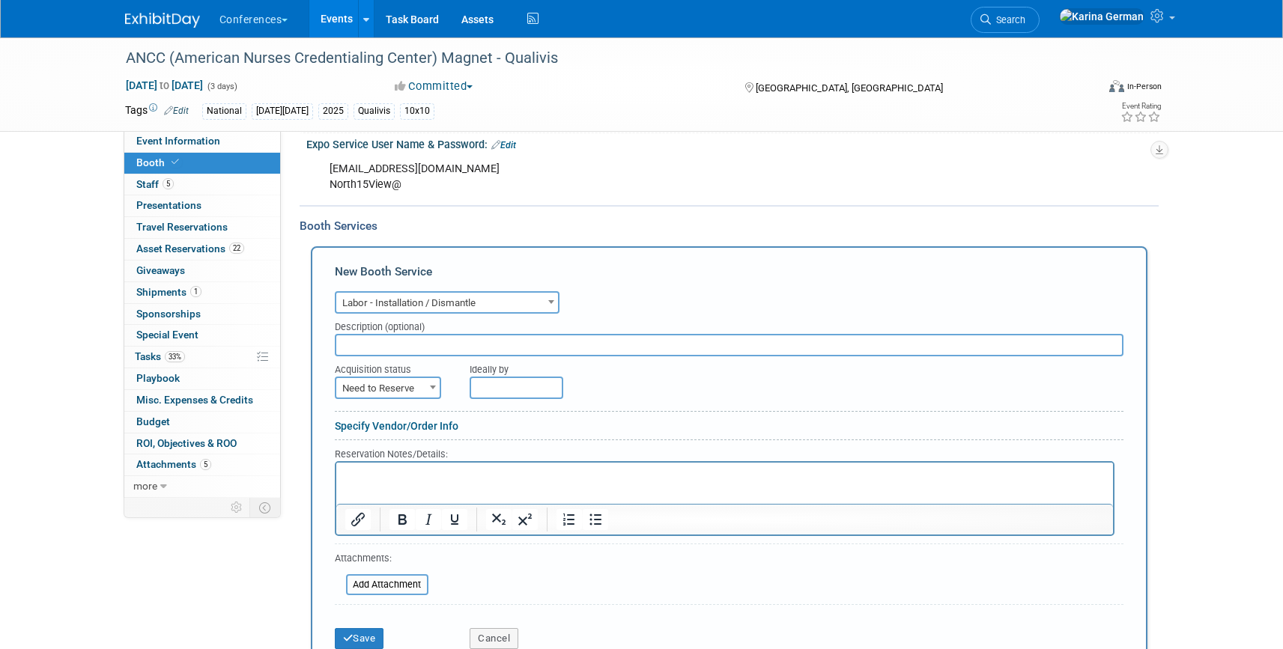
click at [420, 482] on html at bounding box center [724, 472] width 777 height 20
paste body "Rich Text Area. Press ALT-0 for help."
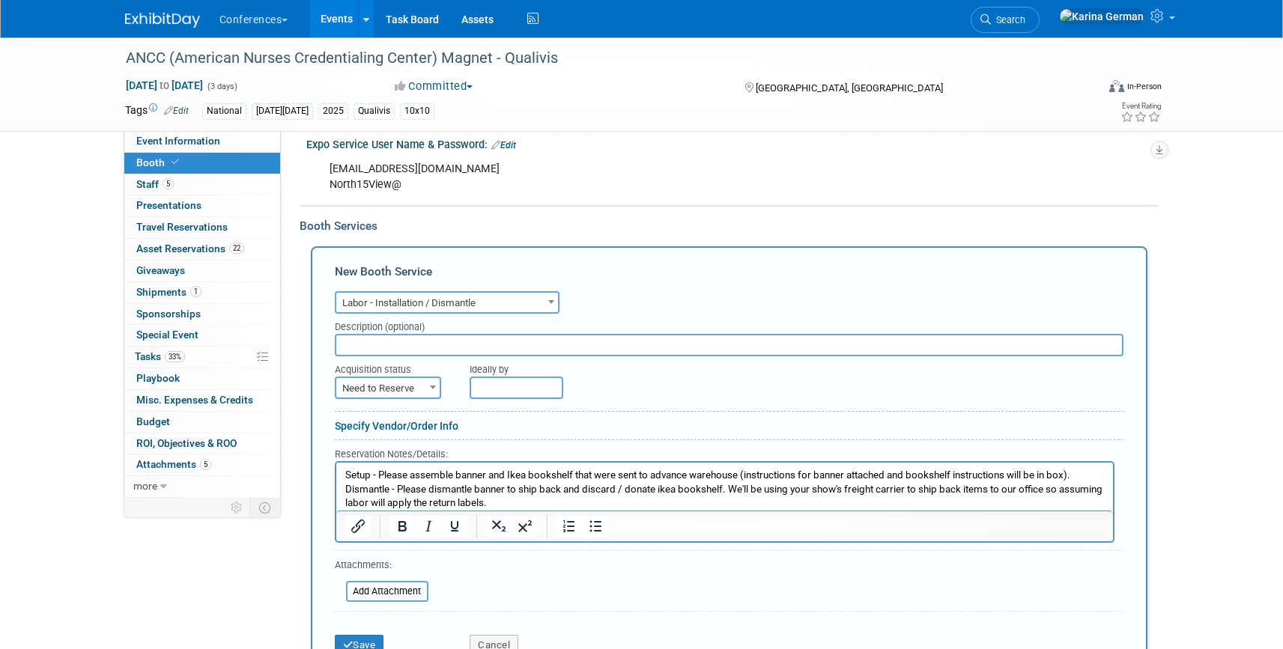
scroll to position [572, 0]
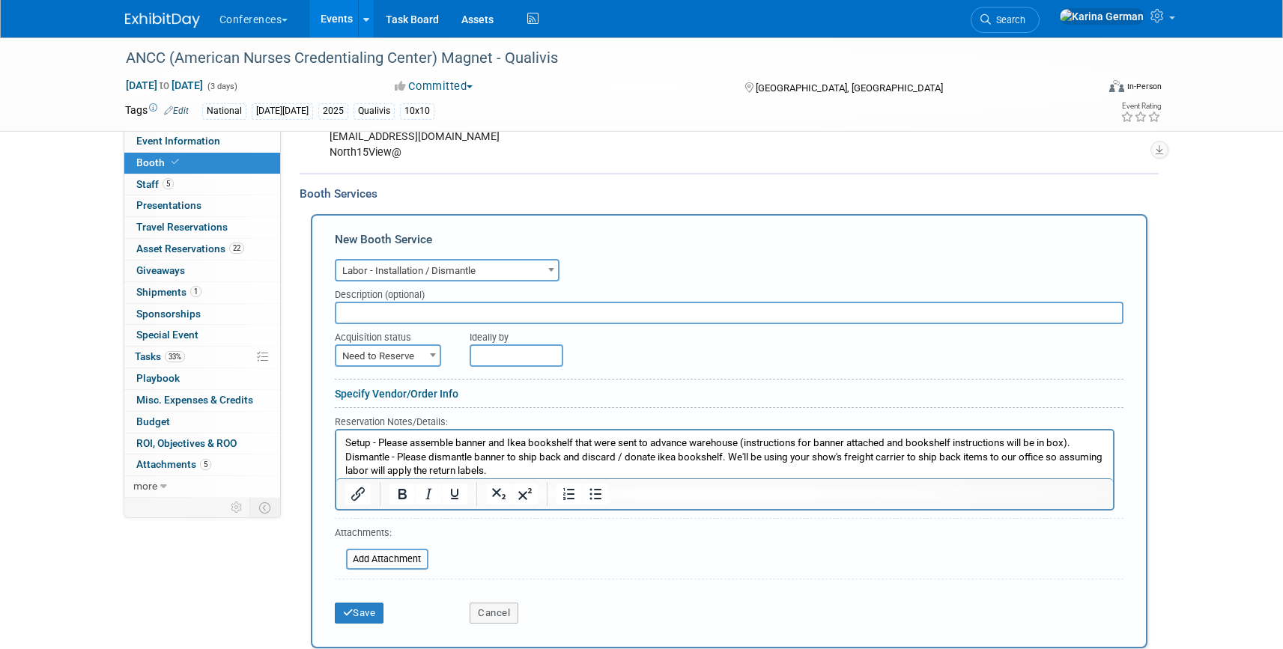
click at [348, 442] on p "Setup - Please assemble banner and Ikea bookshelf that were sent to advance war…" at bounding box center [725, 457] width 760 height 42
click at [347, 445] on p "S etup - Please assemble banner and Ikea bookshelf that were sent to advance wa…" at bounding box center [725, 457] width 760 height 42
click at [342, 443] on html "S etup - Please assemble banner and Ikea bookshelf that were sent to advance wa…" at bounding box center [724, 454] width 777 height 48
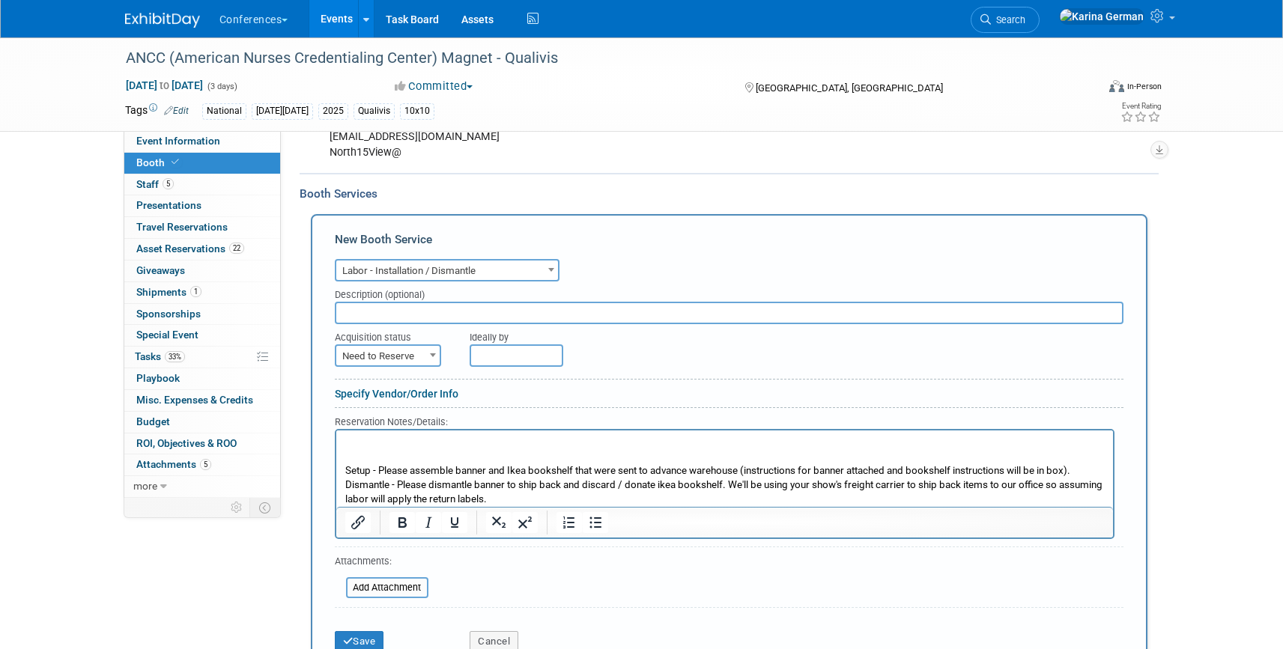
click at [420, 436] on p "Rich Text Area. Press ALT-0 for help." at bounding box center [725, 443] width 760 height 14
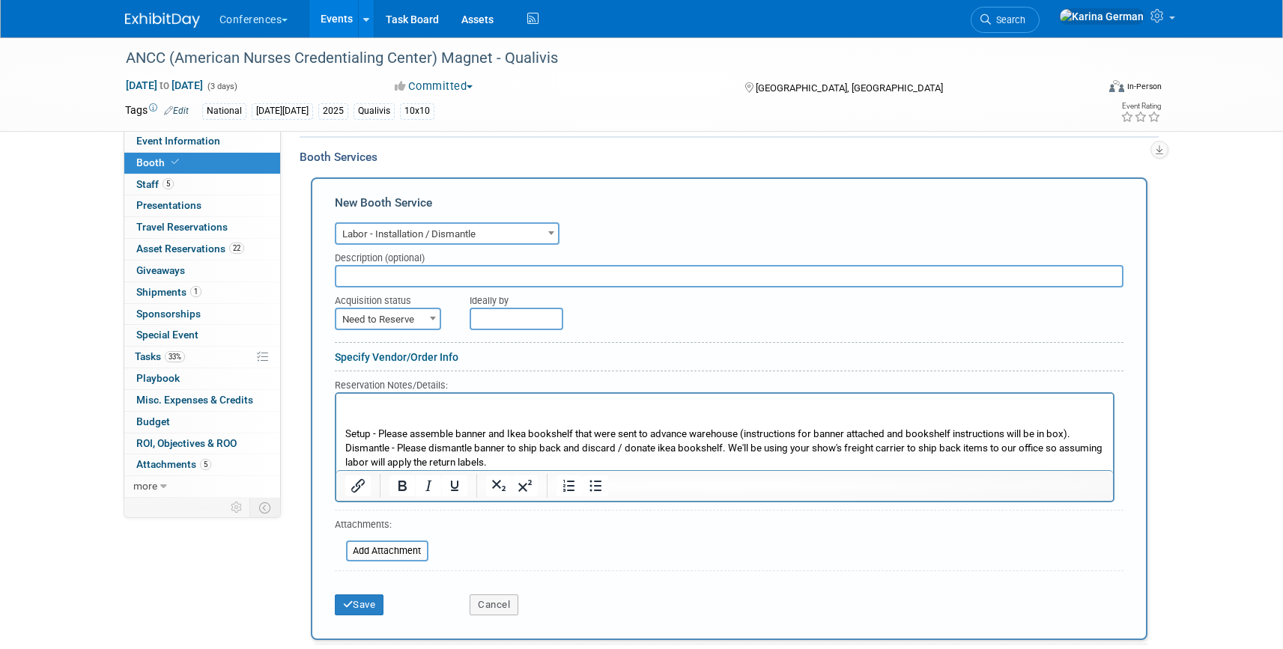
scroll to position [610, 0]
click at [342, 402] on html "REACHED OUT TO [PERSON_NAME] TO CONFIRM IT WENT THROUGH Setup - Please assemble…" at bounding box center [724, 430] width 777 height 76
click at [685, 401] on p "9/16 - REACHED OUT TO [PERSON_NAME] TO CONFIRM IT WENT THROUGH" at bounding box center [725, 405] width 760 height 14
click at [352, 601] on icon "submit" at bounding box center [348, 604] width 10 height 10
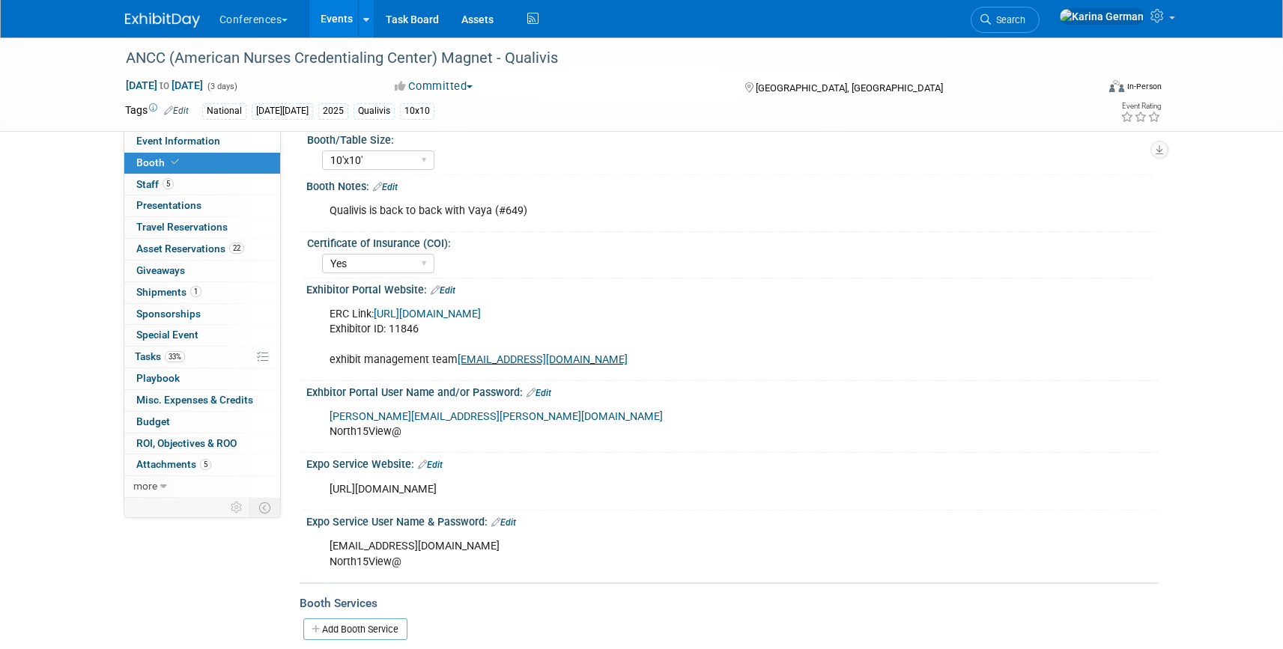
scroll to position [0, 0]
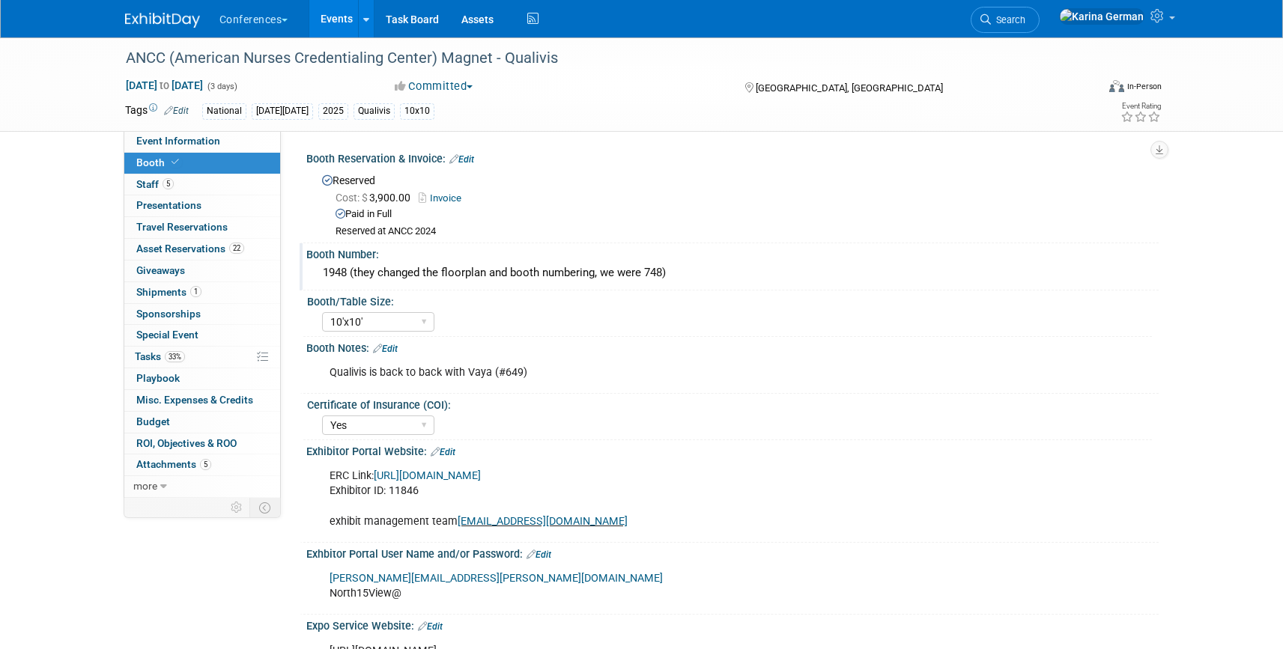
drag, startPoint x: 347, startPoint y: 268, endPoint x: 300, endPoint y: 268, distance: 47.2
click at [300, 268] on div "Booth Number: 1948 (they changed the floorplan and booth numbering, we were 748)" at bounding box center [729, 266] width 859 height 47
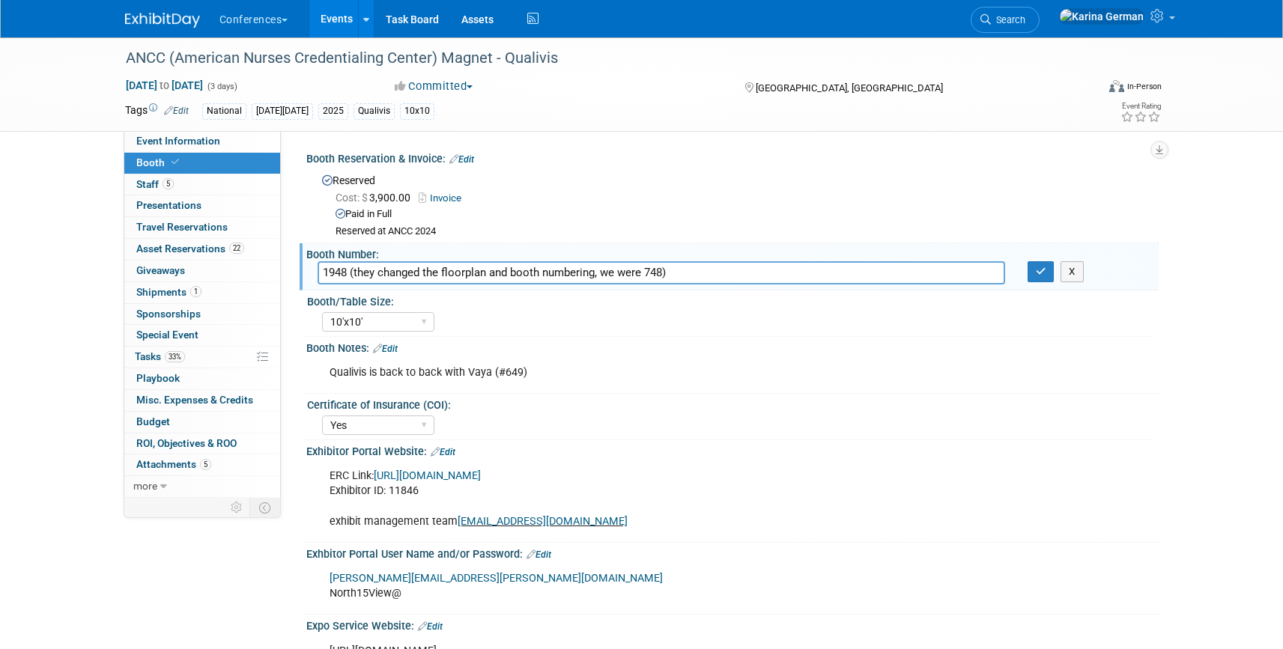
scroll to position [12, 0]
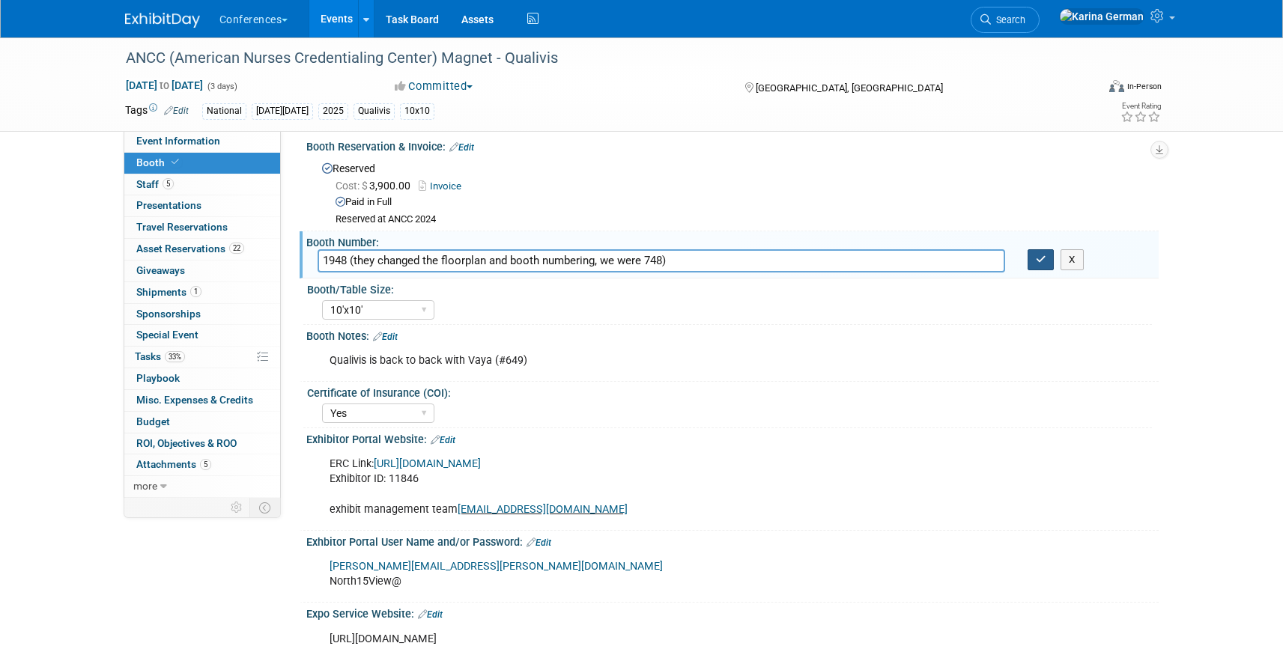
click at [1041, 255] on icon "button" at bounding box center [1041, 260] width 10 height 10
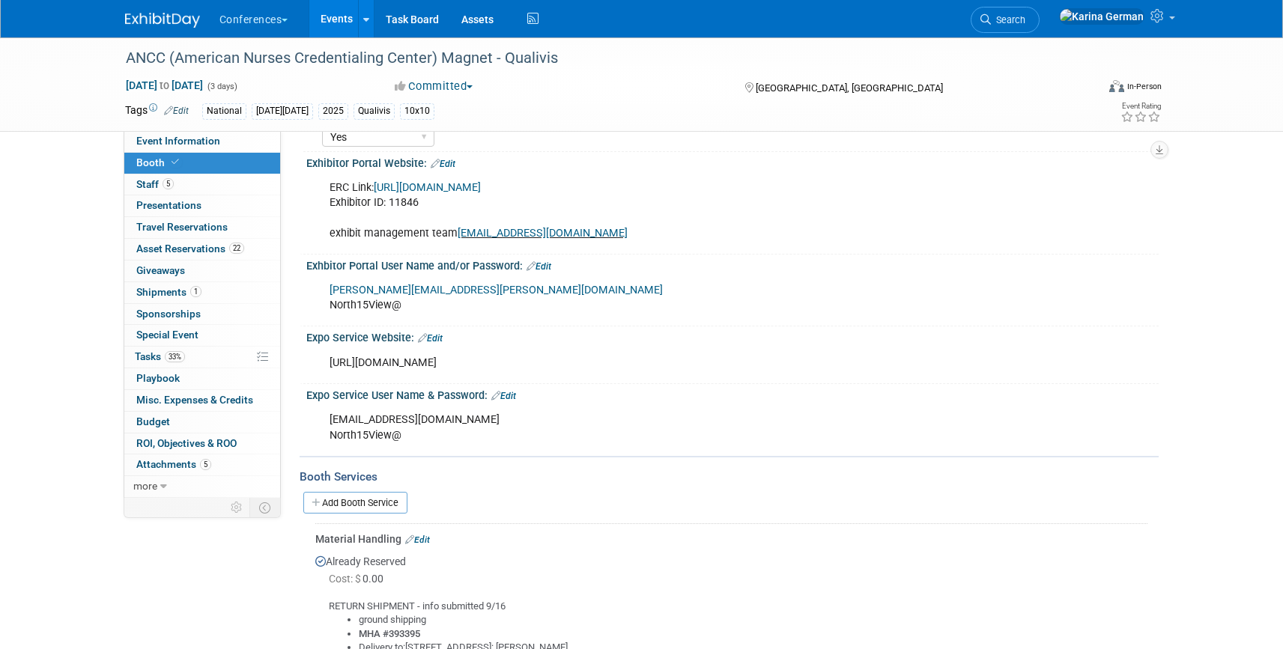
scroll to position [610, 0]
